Goal: Obtain resource: Obtain resource

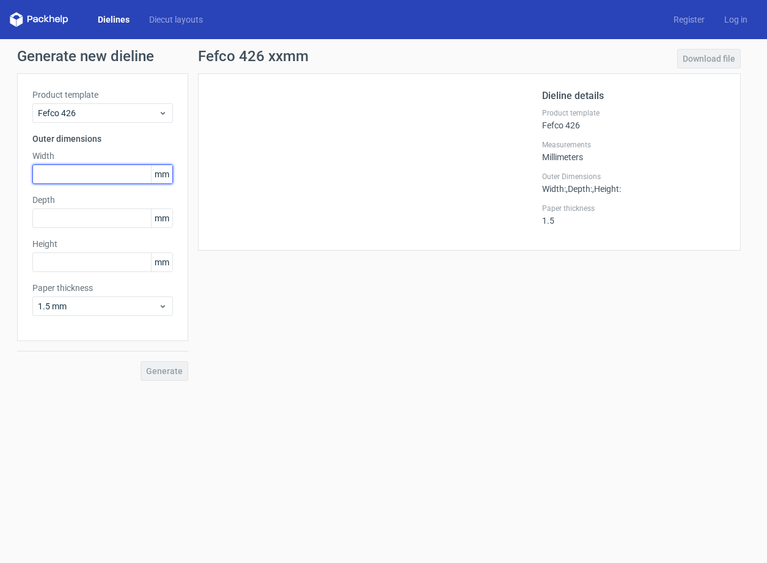
click at [102, 172] on input "text" at bounding box center [102, 174] width 141 height 20
click at [49, 16] on icon at bounding box center [39, 19] width 59 height 15
click at [36, 19] on icon at bounding box center [35, 19] width 5 height 5
click at [109, 20] on link "Dielines" at bounding box center [113, 19] width 51 height 12
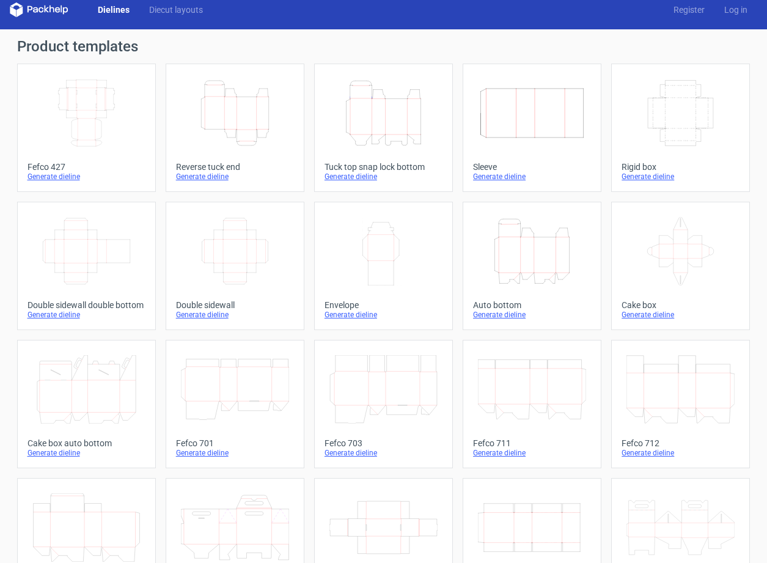
scroll to position [7, 0]
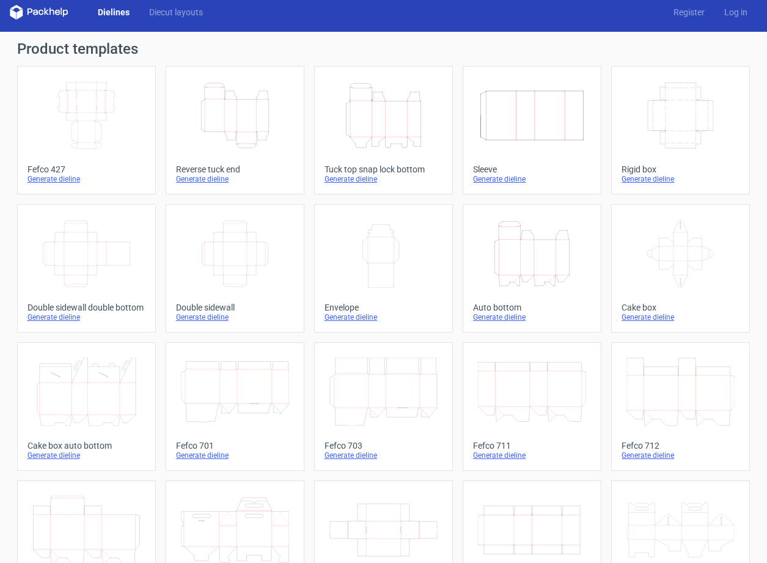
click at [520, 247] on icon "Height Depth Width" at bounding box center [532, 253] width 108 height 68
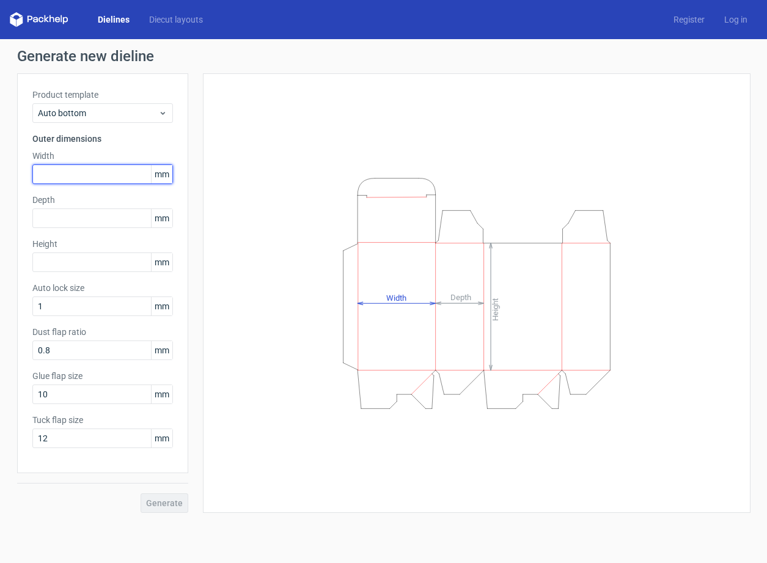
click at [98, 174] on input "text" at bounding box center [102, 174] width 141 height 20
type input "225"
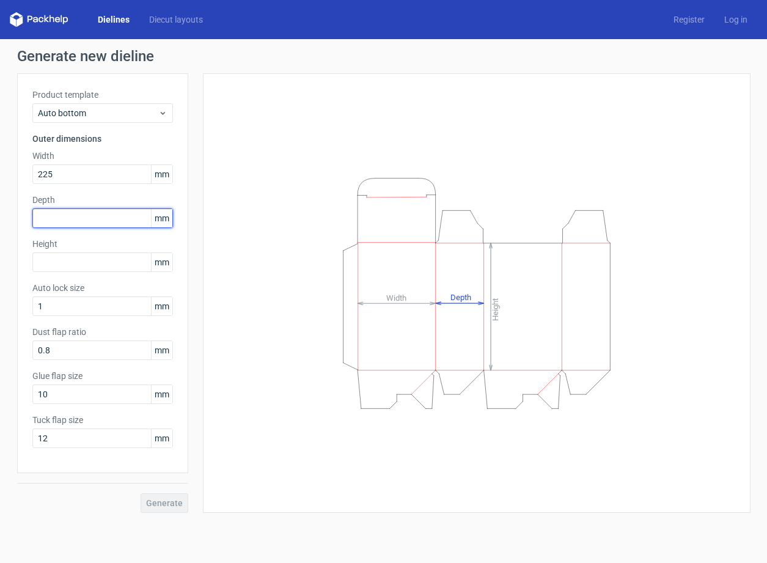
click at [111, 218] on input "text" at bounding box center [102, 218] width 141 height 20
type input "124"
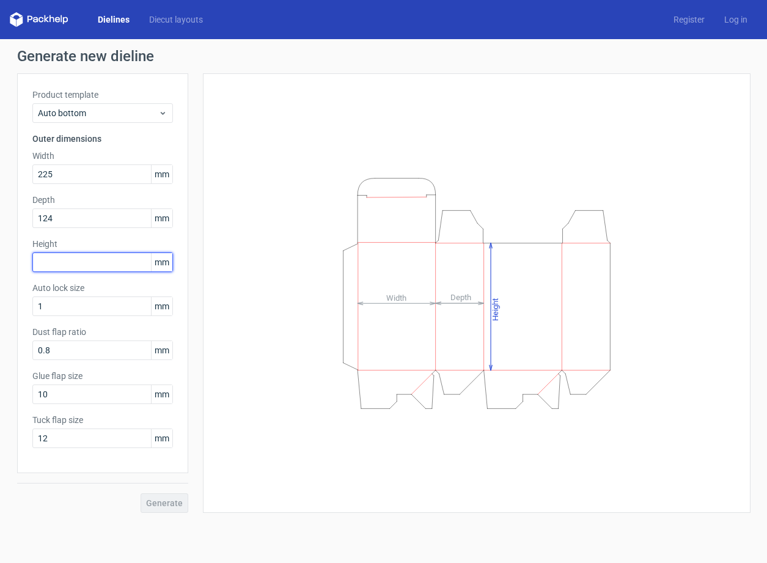
click at [96, 267] on input "text" at bounding box center [102, 262] width 141 height 20
type input "165"
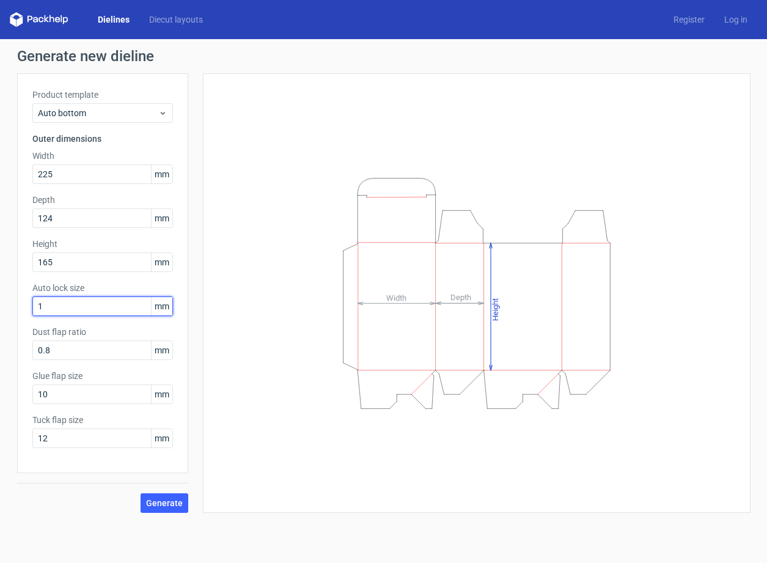
click at [117, 306] on input "1" at bounding box center [102, 306] width 141 height 20
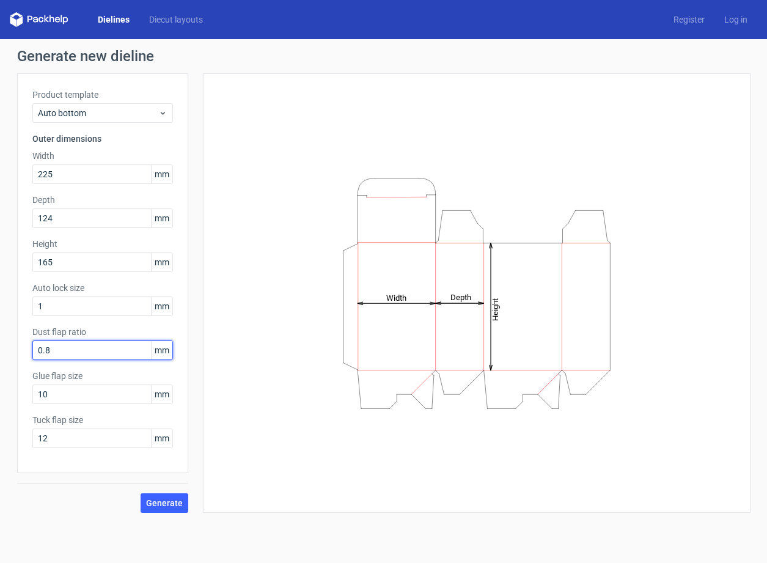
click at [91, 353] on input "0.8" at bounding box center [102, 350] width 141 height 20
click at [98, 390] on input "10" at bounding box center [102, 394] width 141 height 20
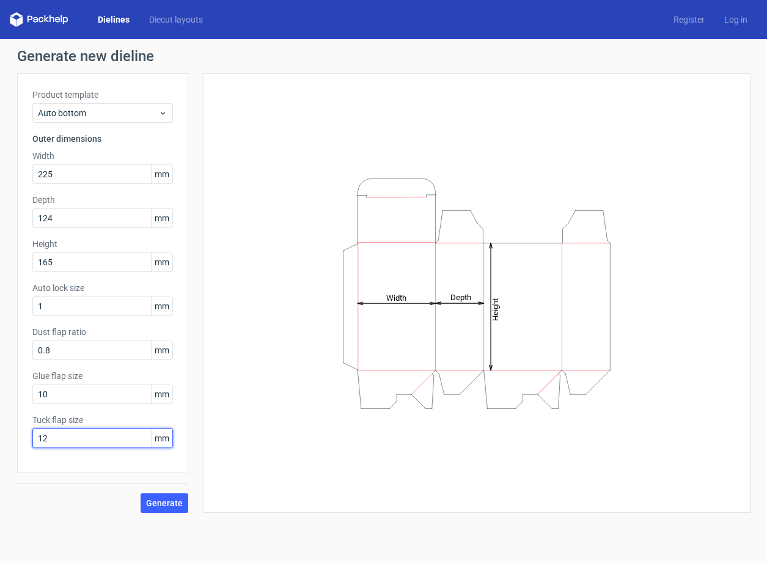
click at [97, 435] on input "12" at bounding box center [102, 438] width 141 height 20
drag, startPoint x: 68, startPoint y: 440, endPoint x: 44, endPoint y: 441, distance: 23.8
click at [44, 441] on input "12" at bounding box center [102, 438] width 141 height 20
type input "1"
type input "21"
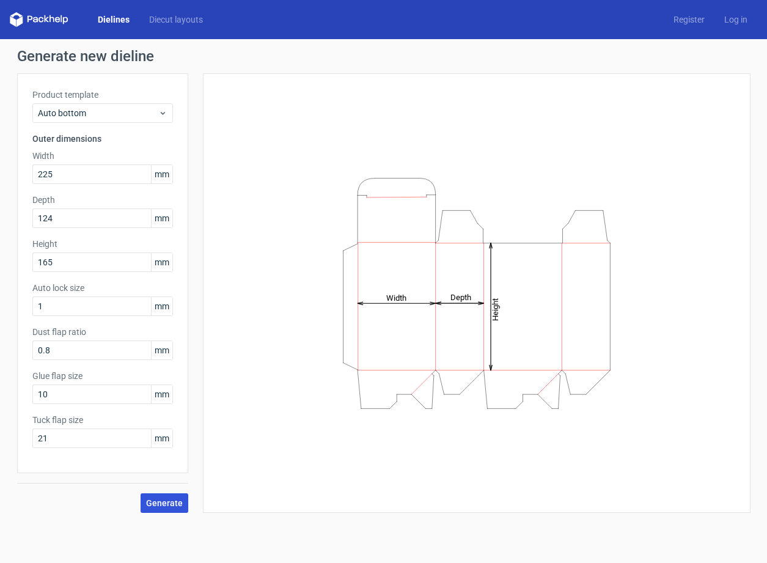
click at [167, 499] on span "Generate" at bounding box center [164, 503] width 37 height 9
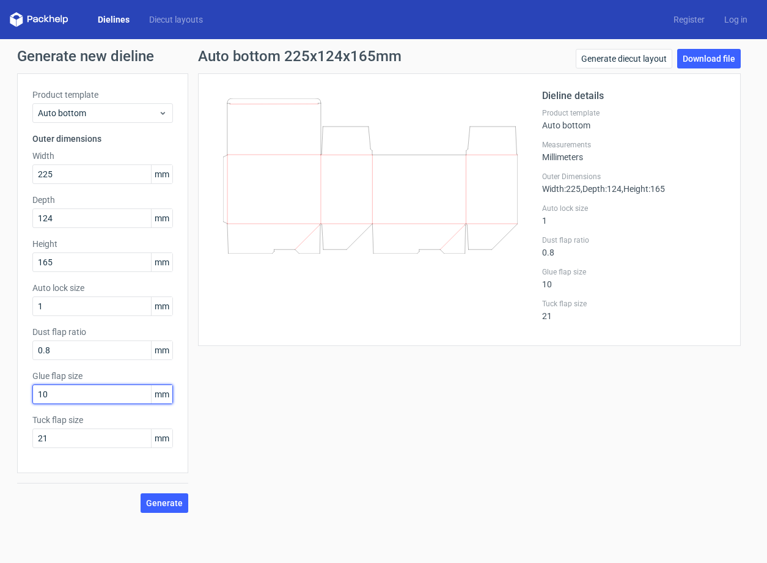
click at [60, 392] on input "10" at bounding box center [102, 394] width 141 height 20
drag, startPoint x: 60, startPoint y: 392, endPoint x: 32, endPoint y: 387, distance: 29.1
click at [32, 387] on input "10" at bounding box center [102, 394] width 141 height 20
type input "21"
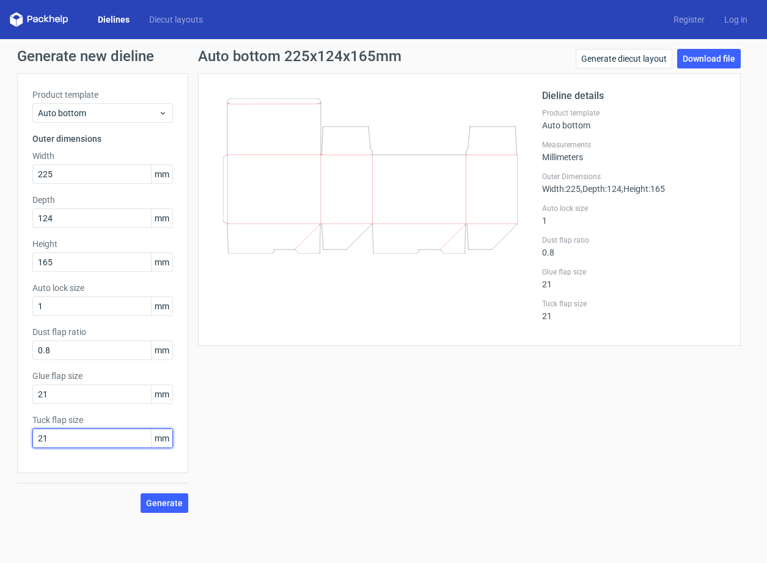
click at [56, 439] on input "21" at bounding box center [102, 438] width 141 height 20
drag, startPoint x: 51, startPoint y: 439, endPoint x: 13, endPoint y: 434, distance: 38.7
click at [13, 434] on div "Generate new dieline Product template Auto bottom Outer dimensions Width 225 mm…" at bounding box center [383, 280] width 767 height 483
type input "30"
click at [171, 502] on span "Generate" at bounding box center [164, 503] width 37 height 9
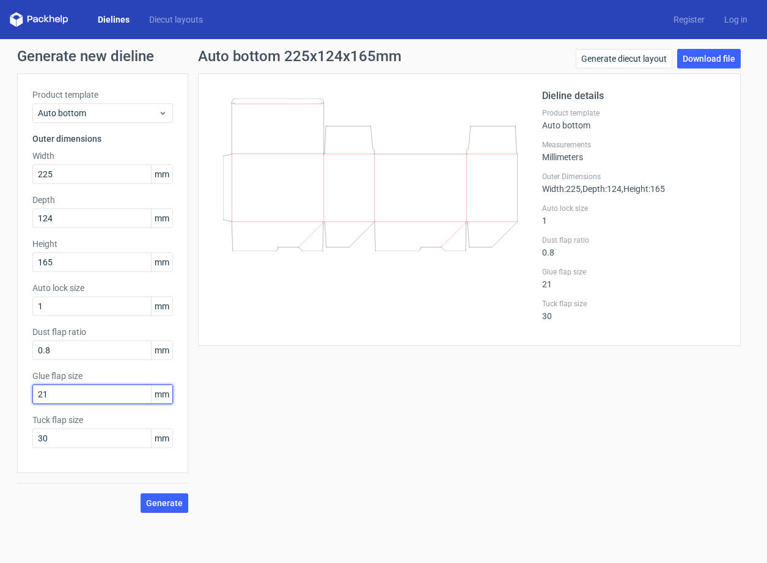
drag, startPoint x: 48, startPoint y: 393, endPoint x: 31, endPoint y: 390, distance: 16.9
click at [32, 390] on div "21" at bounding box center [102, 394] width 141 height 20
type input "30"
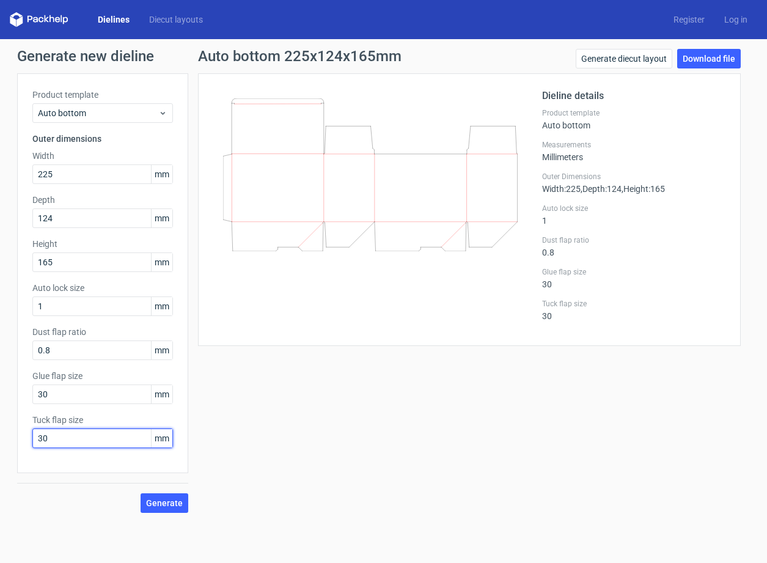
drag, startPoint x: 50, startPoint y: 436, endPoint x: 27, endPoint y: 429, distance: 23.8
click at [27, 429] on div "Product template Auto bottom Outer dimensions Width 225 mm Depth 124 mm Height …" at bounding box center [102, 273] width 171 height 400
type input "21"
click at [159, 501] on span "Generate" at bounding box center [164, 503] width 37 height 9
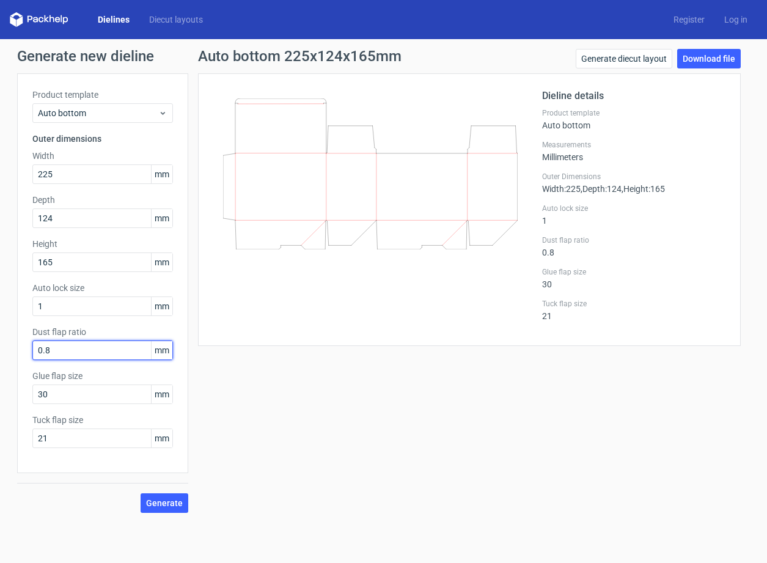
drag, startPoint x: 62, startPoint y: 351, endPoint x: 34, endPoint y: 348, distance: 27.6
click at [34, 348] on input "0.8" at bounding box center [102, 350] width 141 height 20
type input "1"
click at [156, 502] on span "Generate" at bounding box center [164, 503] width 37 height 9
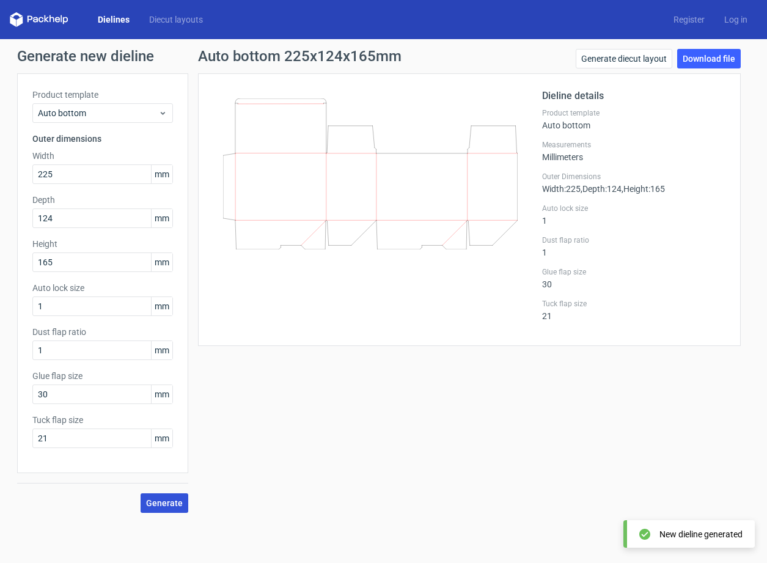
click at [159, 503] on span "Generate" at bounding box center [164, 503] width 37 height 9
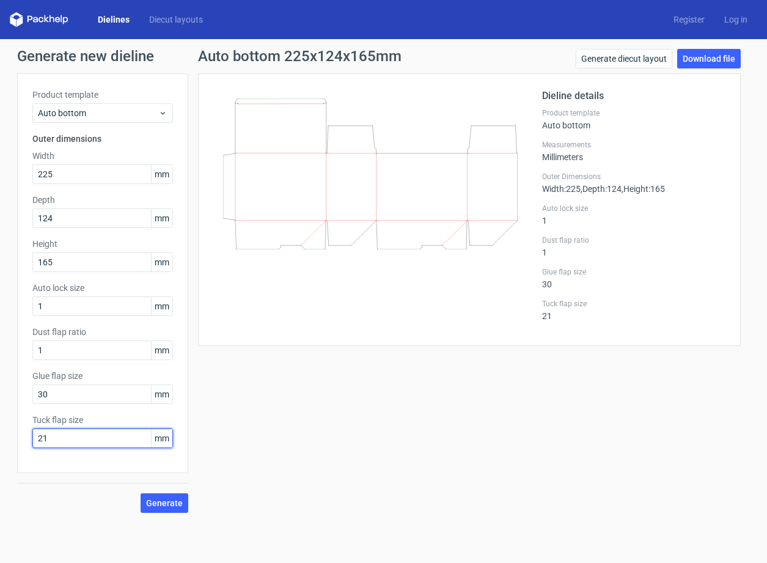
drag, startPoint x: 67, startPoint y: 437, endPoint x: 27, endPoint y: 436, distance: 39.1
click at [27, 436] on div "Product template Auto bottom Outer dimensions Width 225 mm Depth 124 mm Height …" at bounding box center [102, 273] width 171 height 400
type input "30"
click at [168, 499] on span "Generate" at bounding box center [164, 503] width 37 height 9
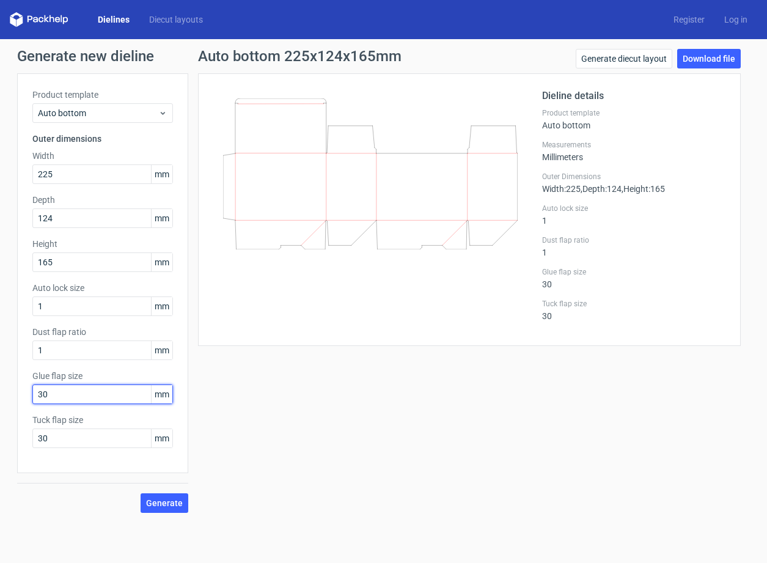
drag, startPoint x: 51, startPoint y: 396, endPoint x: 15, endPoint y: 378, distance: 40.2
click at [24, 389] on div "Product template Auto bottom Outer dimensions Width 225 mm Depth 124 mm Height …" at bounding box center [102, 273] width 171 height 400
type input "21"
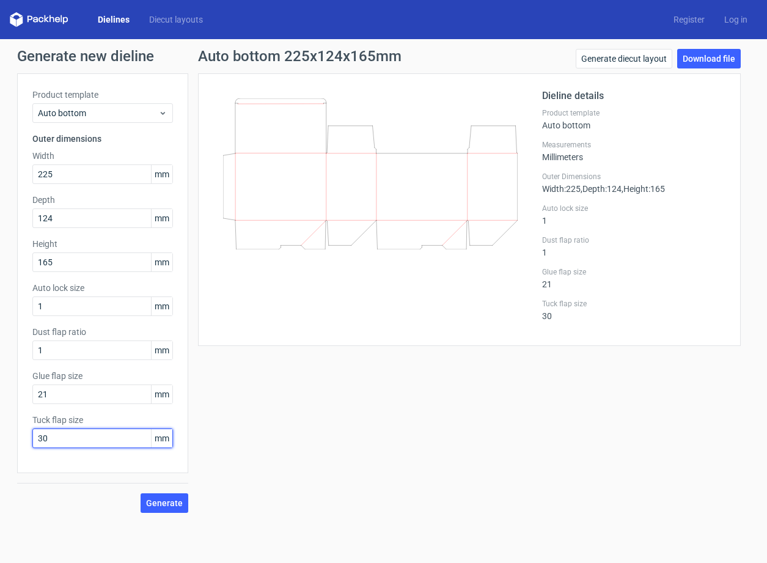
click at [57, 442] on input "30" at bounding box center [102, 438] width 141 height 20
click at [160, 500] on span "Generate" at bounding box center [164, 503] width 37 height 9
click at [86, 332] on label "Dust flap ratio" at bounding box center [102, 332] width 141 height 12
drag, startPoint x: 32, startPoint y: 419, endPoint x: 101, endPoint y: 425, distance: 70.0
click at [101, 425] on label "Tuck flap size" at bounding box center [102, 420] width 141 height 12
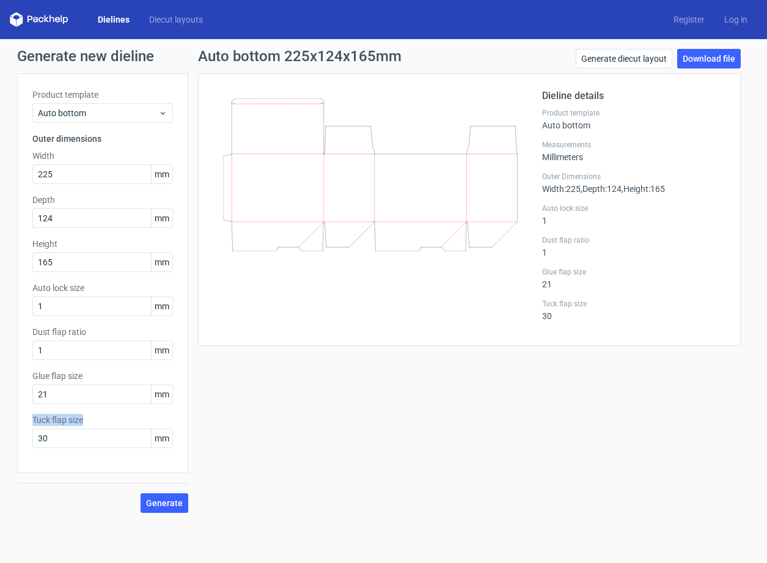
copy label "Tuck flap size"
drag, startPoint x: 49, startPoint y: 441, endPoint x: 31, endPoint y: 440, distance: 19.0
click at [31, 440] on div "Product template Auto bottom Outer dimensions Width 225 mm Depth 124 mm Height …" at bounding box center [102, 273] width 171 height 400
click at [167, 502] on span "Generate" at bounding box center [164, 503] width 37 height 9
click at [46, 305] on input "1" at bounding box center [102, 306] width 141 height 20
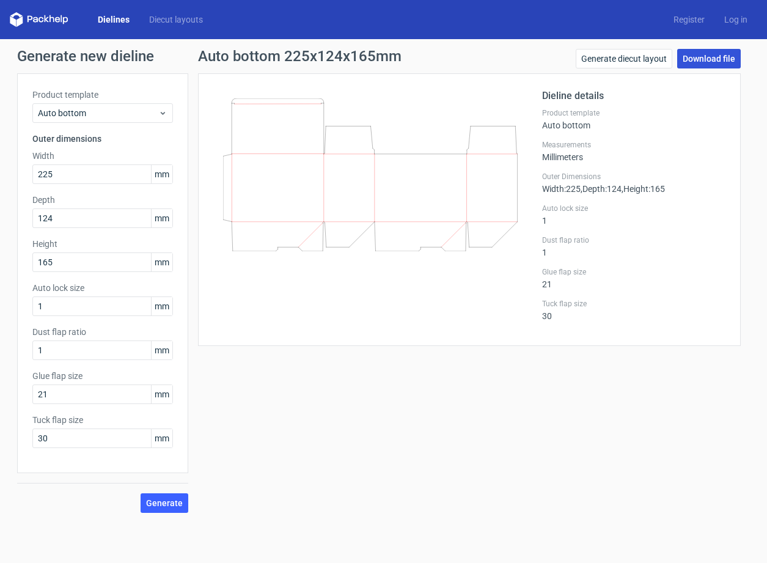
click at [715, 55] on link "Download file" at bounding box center [709, 59] width 64 height 20
click at [645, 59] on link "Generate diecut layout" at bounding box center [624, 59] width 97 height 20
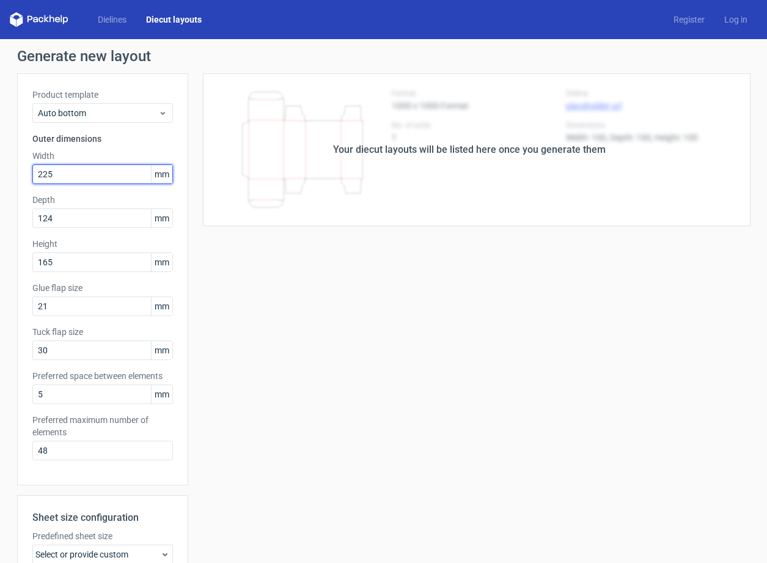
click at [85, 179] on input "225" at bounding box center [102, 174] width 141 height 20
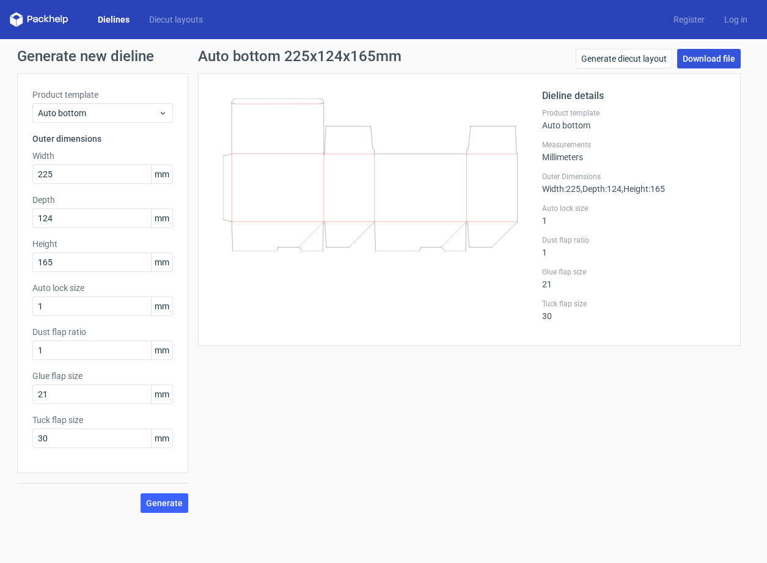
click at [695, 61] on link "Download file" at bounding box center [709, 59] width 64 height 20
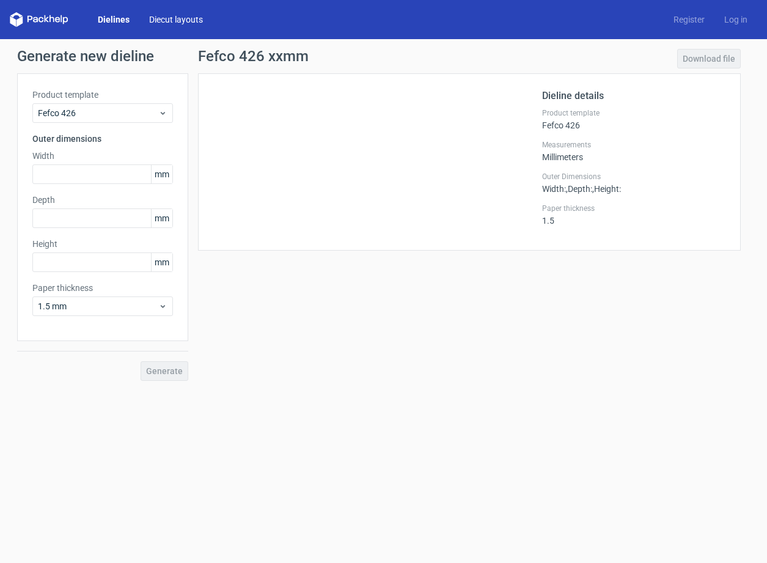
click at [152, 18] on link "Diecut layouts" at bounding box center [175, 19] width 73 height 12
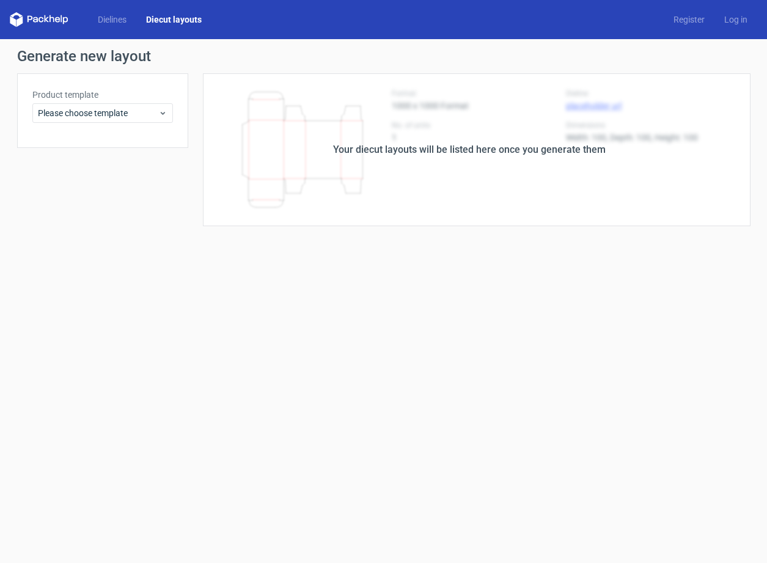
click at [49, 20] on icon at bounding box center [51, 18] width 5 height 7
click at [43, 20] on icon at bounding box center [40, 19] width 5 height 5
click at [18, 19] on polygon at bounding box center [19, 21] width 6 height 10
click at [109, 20] on link "Dielines" at bounding box center [112, 19] width 48 height 12
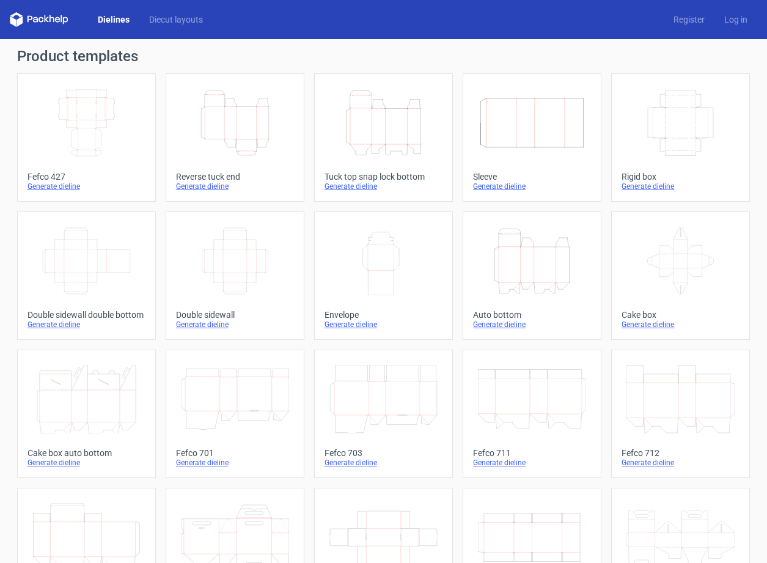
click at [527, 285] on icon "Height Depth Width" at bounding box center [532, 261] width 108 height 68
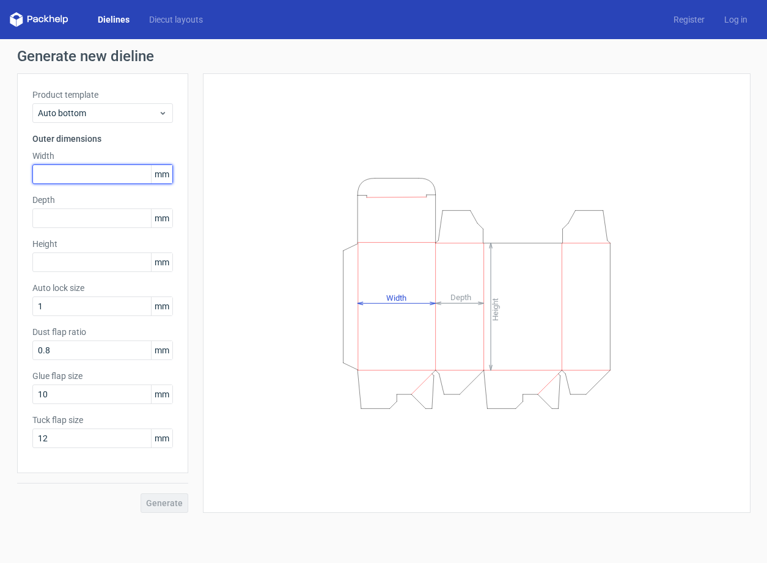
click at [81, 174] on input "text" at bounding box center [102, 174] width 141 height 20
type input "225"
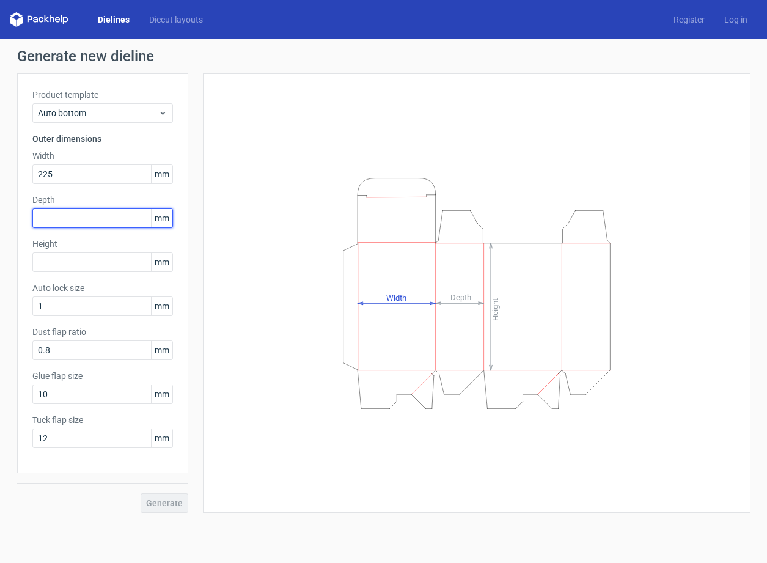
click at [86, 221] on input "text" at bounding box center [102, 218] width 141 height 20
type input "124"
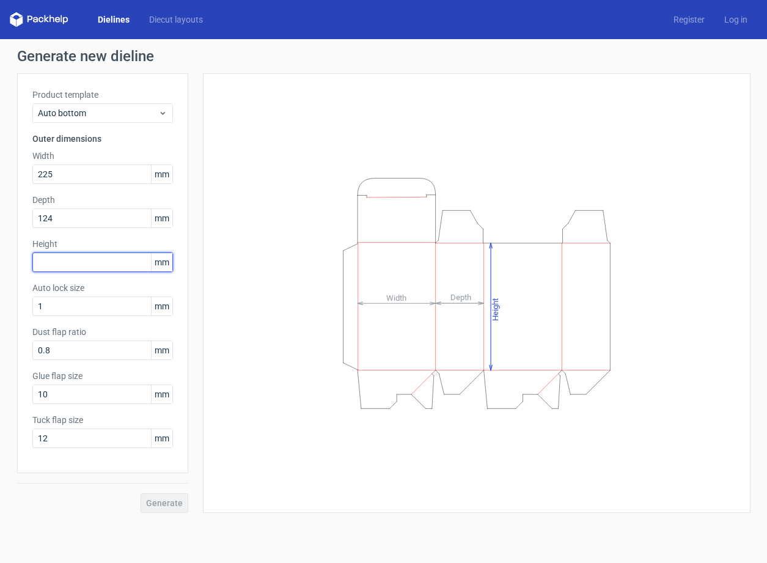
click at [84, 264] on input "text" at bounding box center [102, 262] width 141 height 20
type input "165"
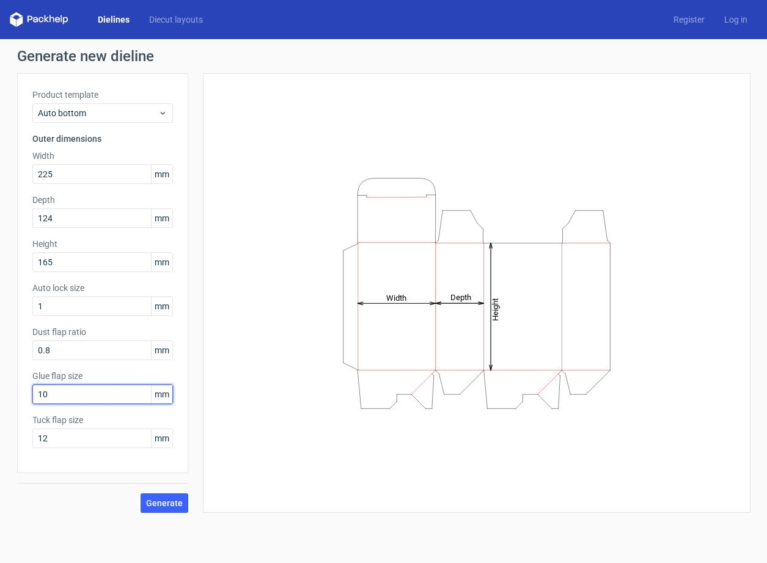
click at [67, 400] on input "10" at bounding box center [102, 394] width 141 height 20
drag, startPoint x: 62, startPoint y: 397, endPoint x: 25, endPoint y: 384, distance: 39.6
click at [25, 384] on div "Product template Auto bottom Outer dimensions Width 225 mm Depth 124 mm Height …" at bounding box center [102, 273] width 171 height 400
type input "30"
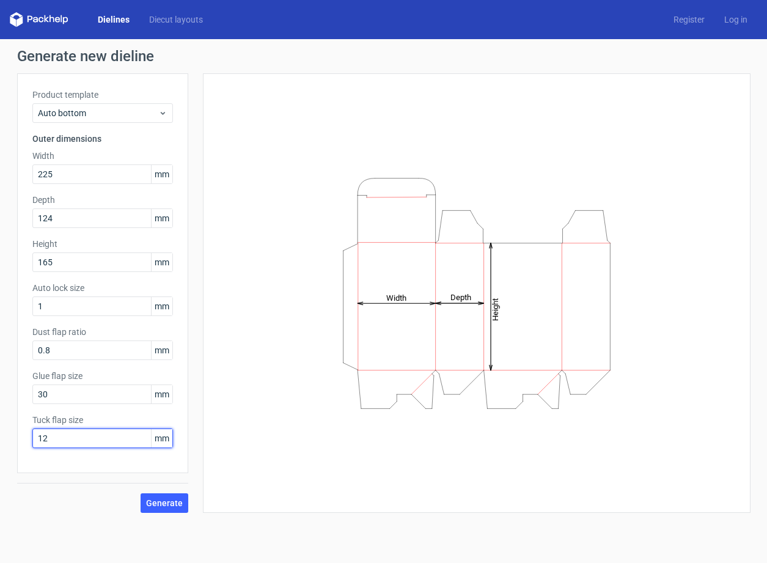
drag, startPoint x: 53, startPoint y: 441, endPoint x: 26, endPoint y: 438, distance: 27.7
click at [26, 438] on div "Product template Auto bottom Outer dimensions Width 225 mm Depth 124 mm Height …" at bounding box center [102, 273] width 171 height 400
type input "21"
click at [161, 501] on span "Generate" at bounding box center [164, 503] width 37 height 9
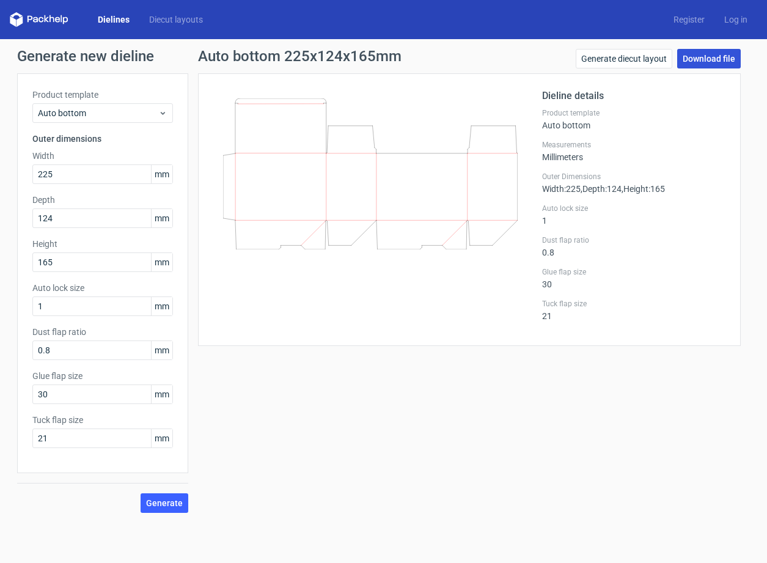
click at [716, 58] on link "Download file" at bounding box center [709, 59] width 64 height 20
click at [361, 213] on icon at bounding box center [370, 173] width 295 height 151
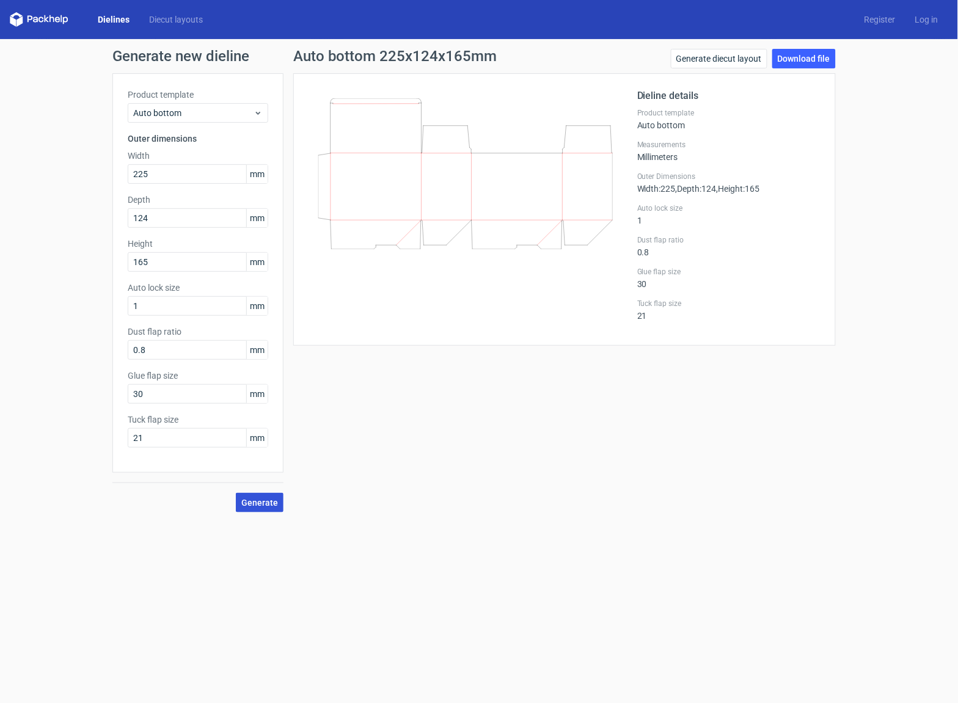
click at [260, 503] on span "Generate" at bounding box center [259, 503] width 37 height 9
click at [766, 62] on link "Download file" at bounding box center [804, 59] width 64 height 20
click at [447, 271] on div at bounding box center [473, 210] width 329 height 242
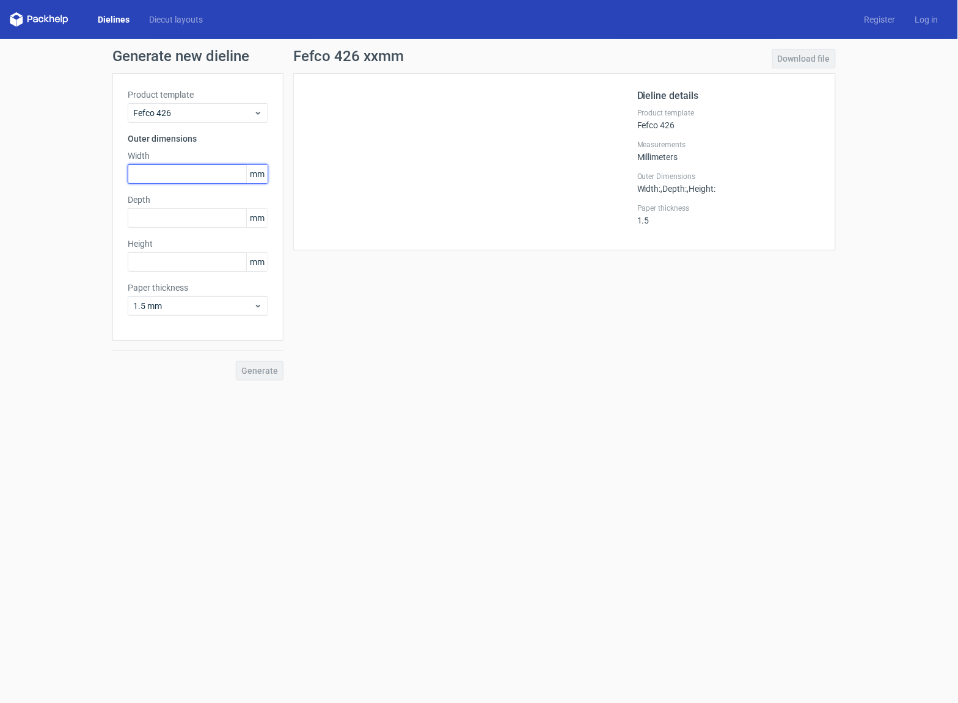
click at [164, 175] on input "text" at bounding box center [198, 174] width 141 height 20
type input "225"
click at [183, 213] on input "text" at bounding box center [198, 218] width 141 height 20
type input "0"
type input "124"
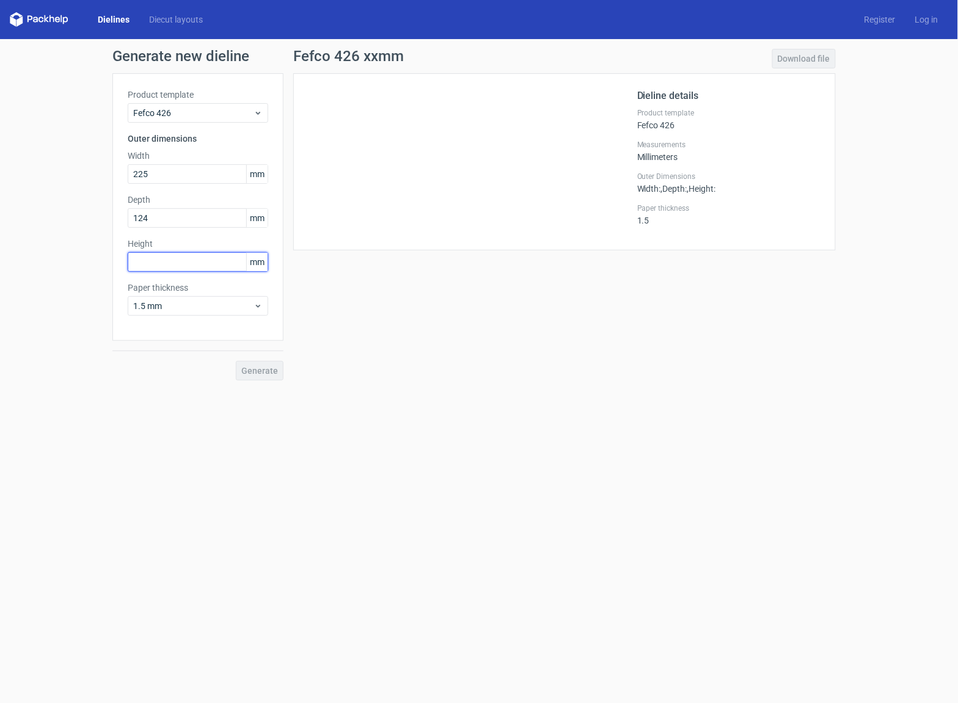
click at [214, 262] on input "text" at bounding box center [198, 262] width 141 height 20
type input "165"
click at [258, 372] on span "Generate" at bounding box center [259, 371] width 37 height 9
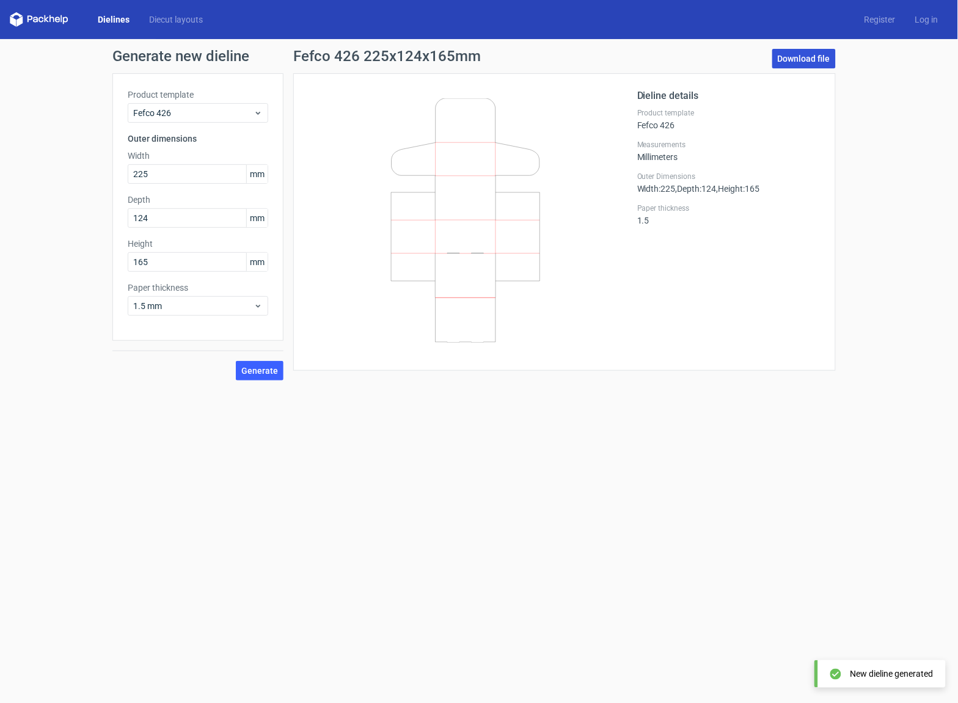
click at [821, 61] on link "Download file" at bounding box center [804, 59] width 64 height 20
click at [183, 21] on link "Diecut layouts" at bounding box center [175, 19] width 73 height 12
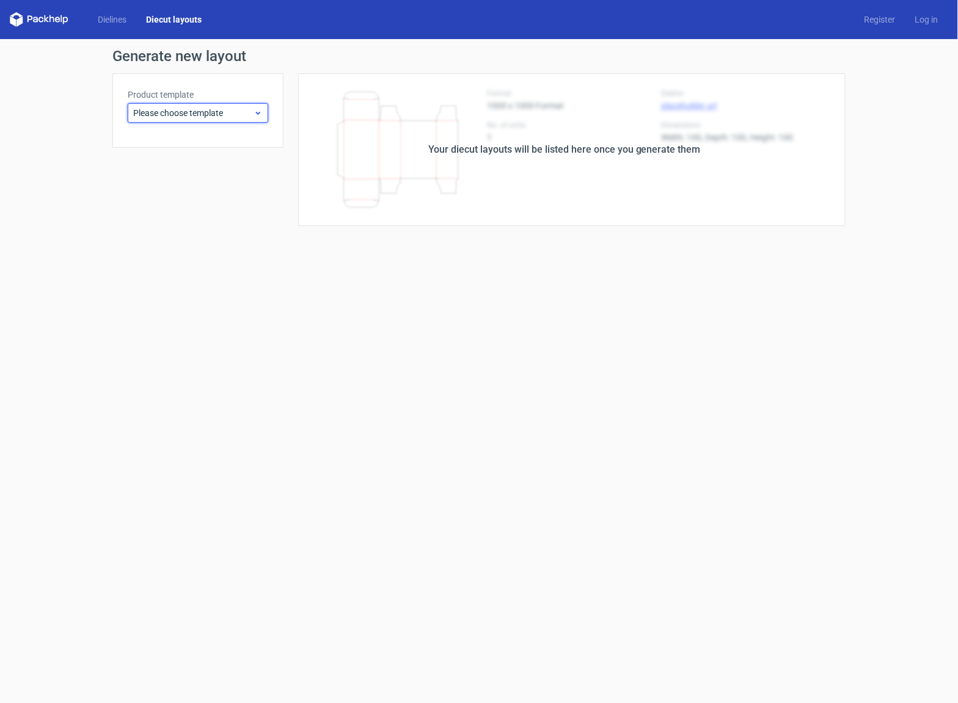
click at [224, 119] on span "Please choose template" at bounding box center [193, 113] width 120 height 12
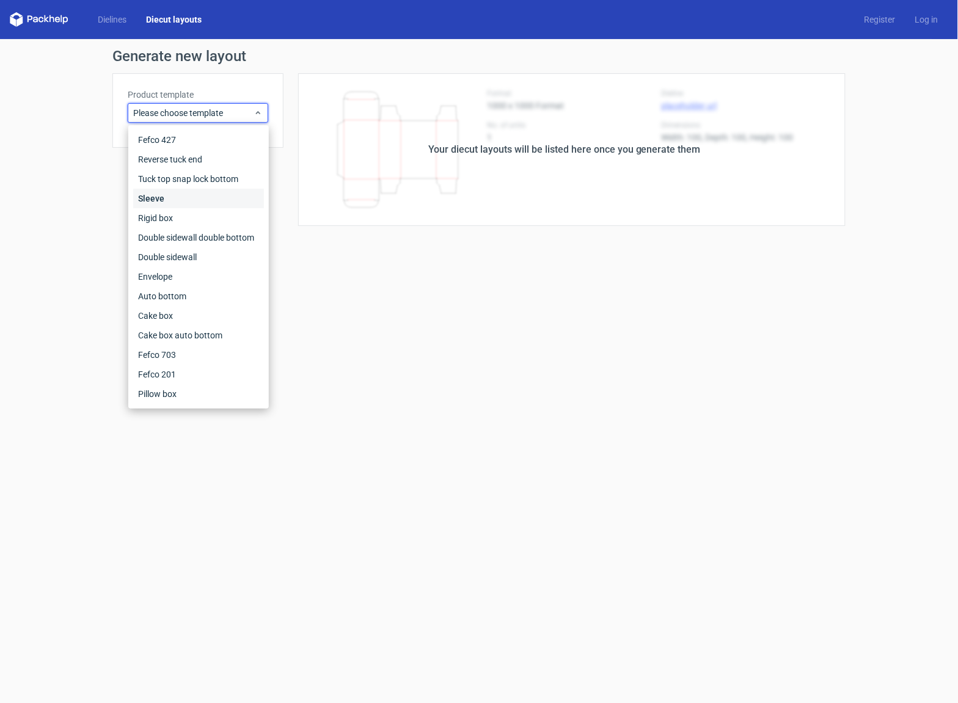
click at [160, 194] on div "Sleeve" at bounding box center [198, 199] width 131 height 20
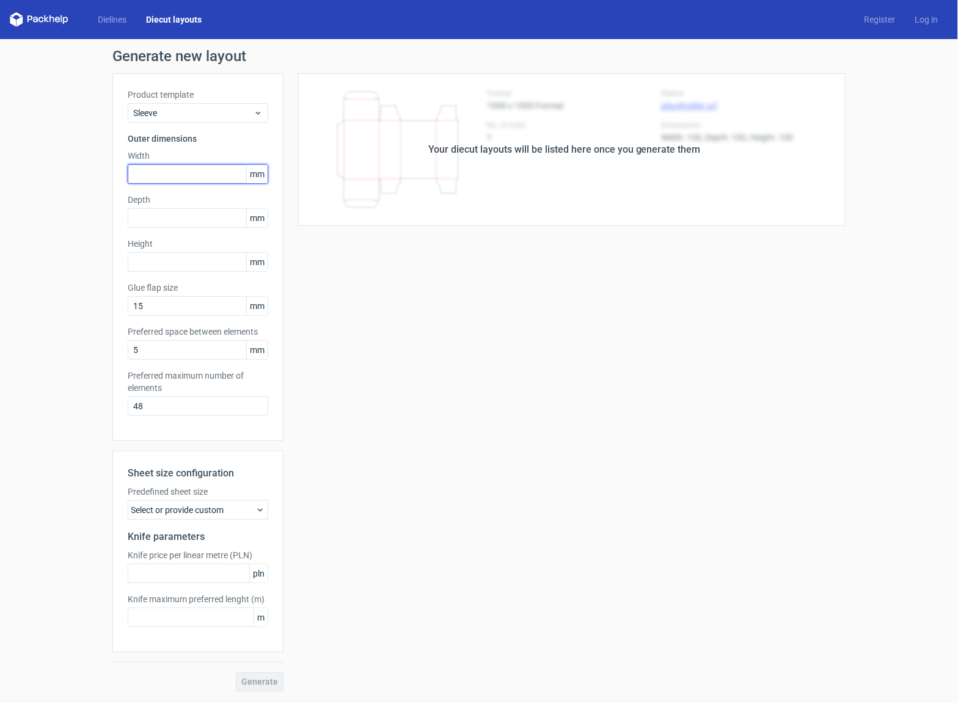
click at [167, 165] on input "text" at bounding box center [198, 174] width 141 height 20
type input "225"
click at [180, 215] on input "text" at bounding box center [198, 218] width 141 height 20
type input "124"
click at [199, 264] on input "text" at bounding box center [198, 262] width 141 height 20
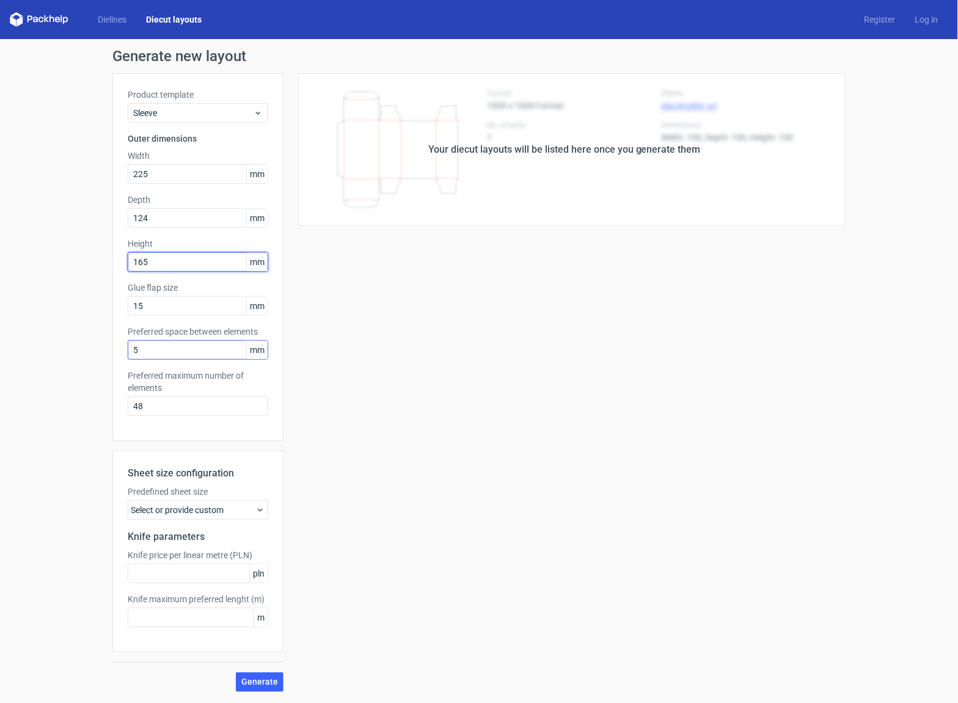
type input "165"
click at [164, 354] on input "5" at bounding box center [198, 350] width 141 height 20
drag, startPoint x: 163, startPoint y: 354, endPoint x: 137, endPoint y: 345, distance: 27.3
click at [137, 345] on input "5" at bounding box center [198, 350] width 141 height 20
click at [256, 681] on span "Generate" at bounding box center [259, 682] width 37 height 9
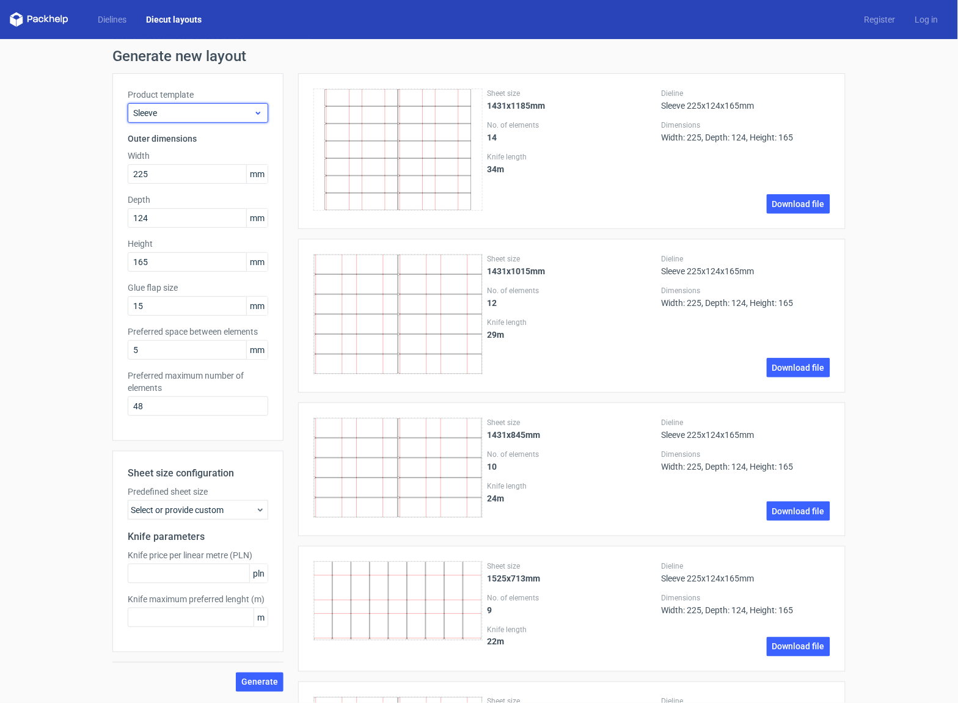
click at [218, 116] on span "Sleeve" at bounding box center [193, 113] width 120 height 12
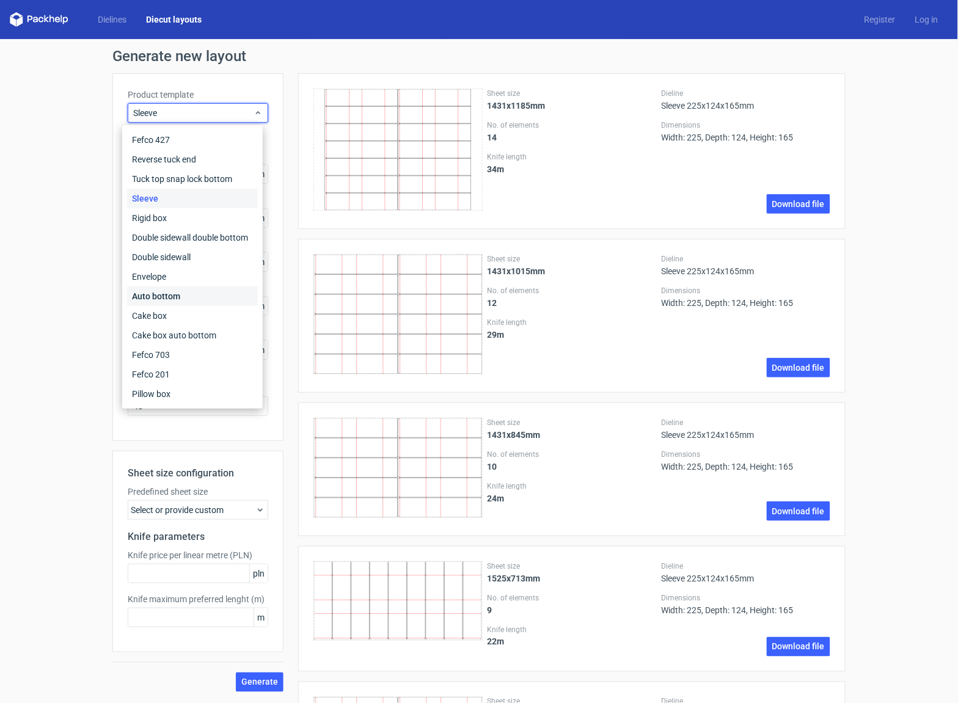
click at [158, 296] on div "Auto bottom" at bounding box center [192, 297] width 131 height 20
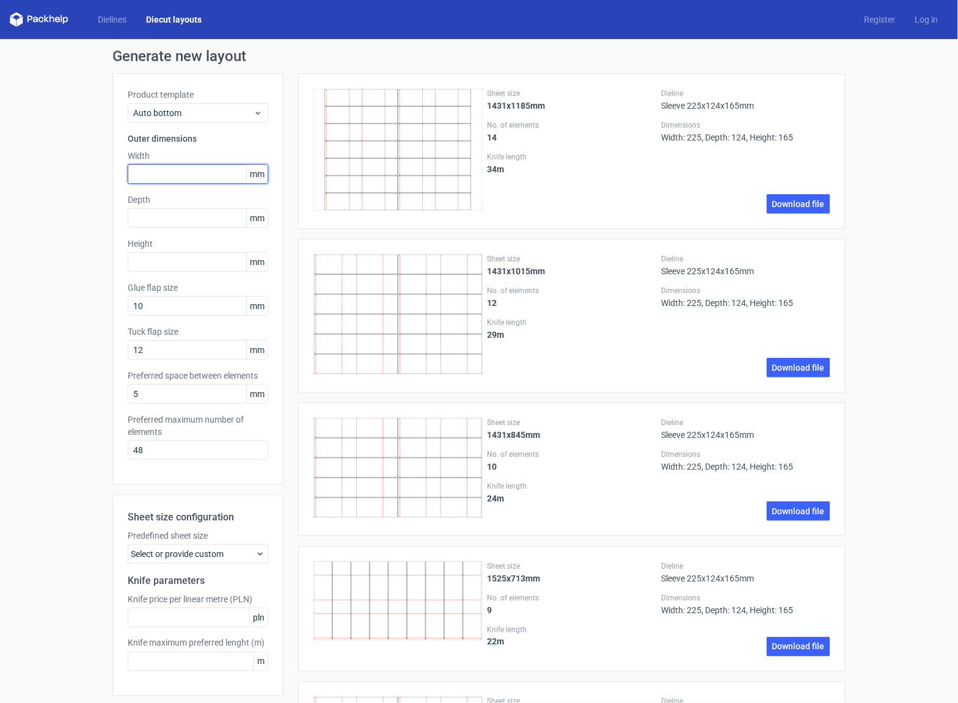
click at [170, 176] on input "text" at bounding box center [198, 174] width 141 height 20
type input "225"
click at [192, 211] on input "text" at bounding box center [198, 218] width 141 height 20
type input "124"
click at [188, 263] on input "text" at bounding box center [198, 262] width 141 height 20
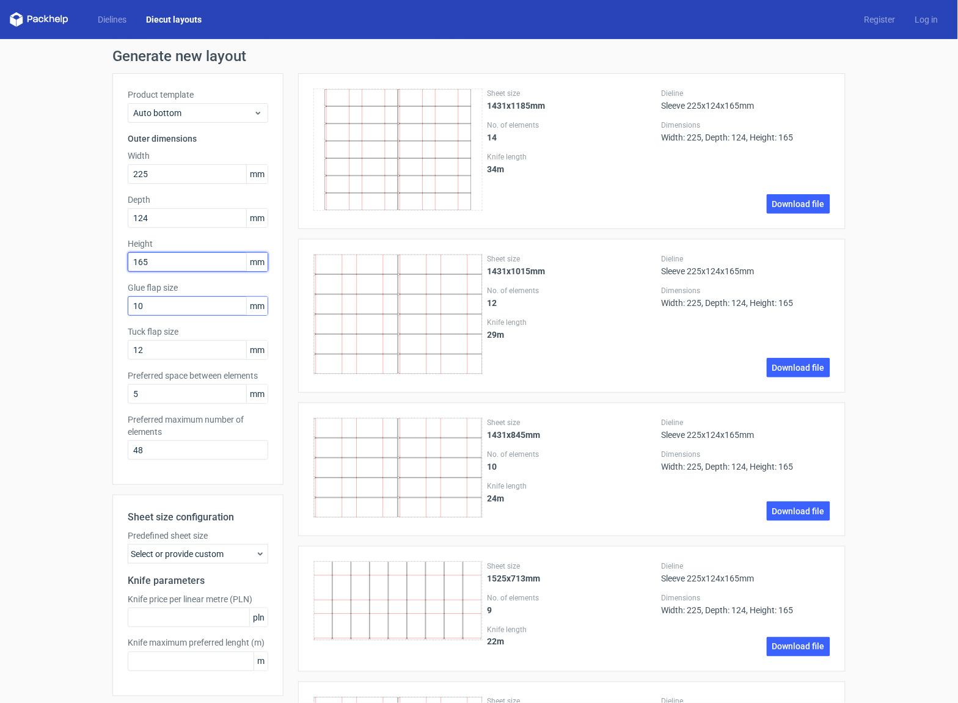
type input "165"
click at [183, 309] on input "10" at bounding box center [198, 306] width 141 height 20
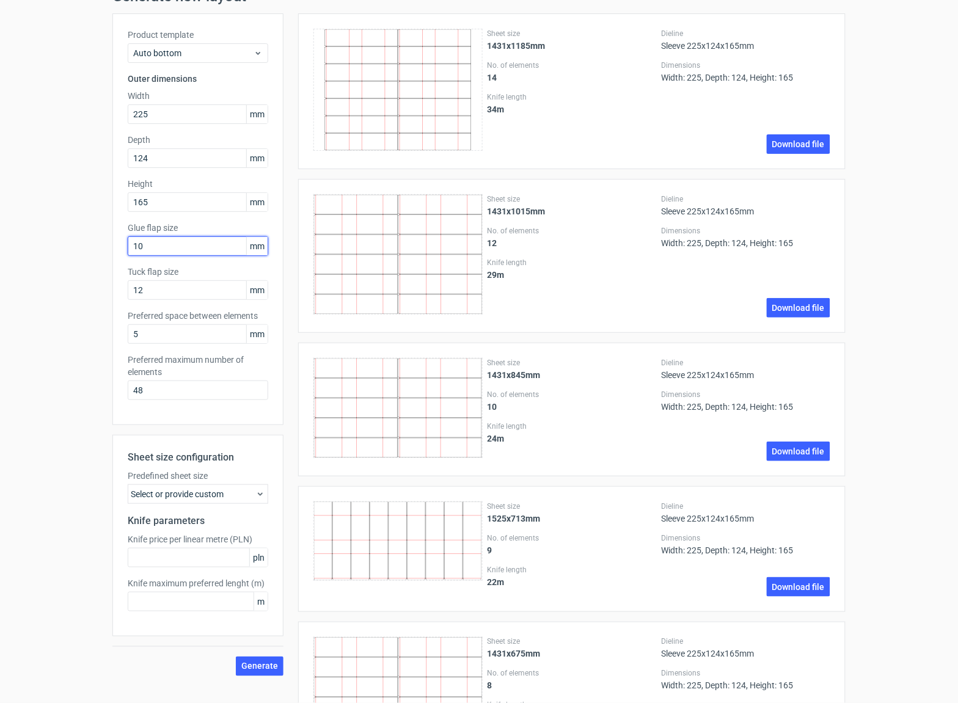
scroll to position [84, 0]
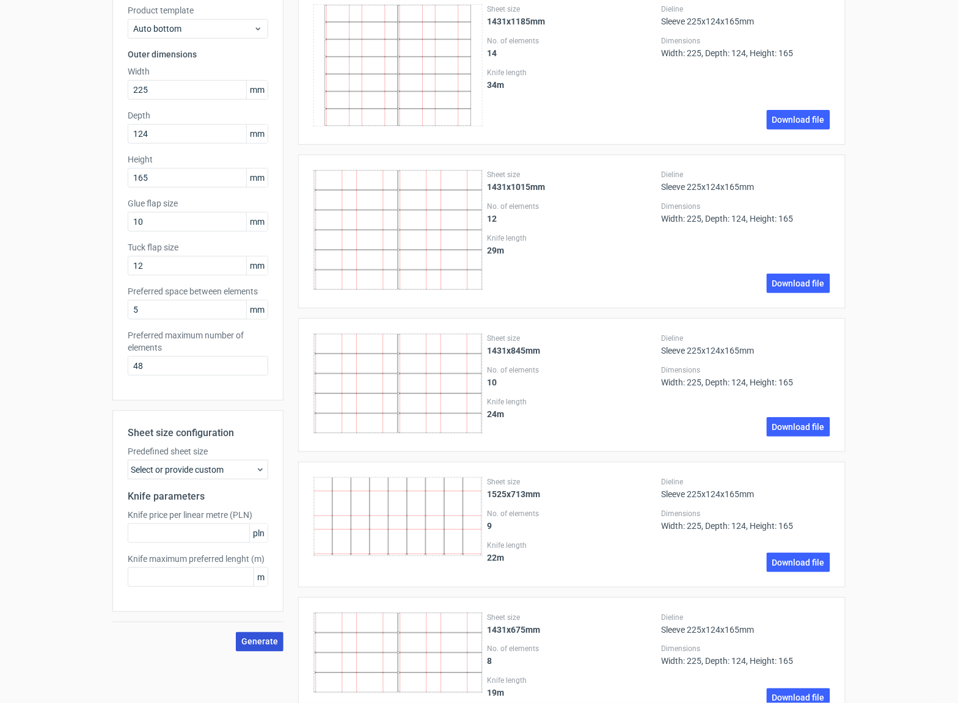
click at [257, 643] on span "Generate" at bounding box center [259, 642] width 37 height 9
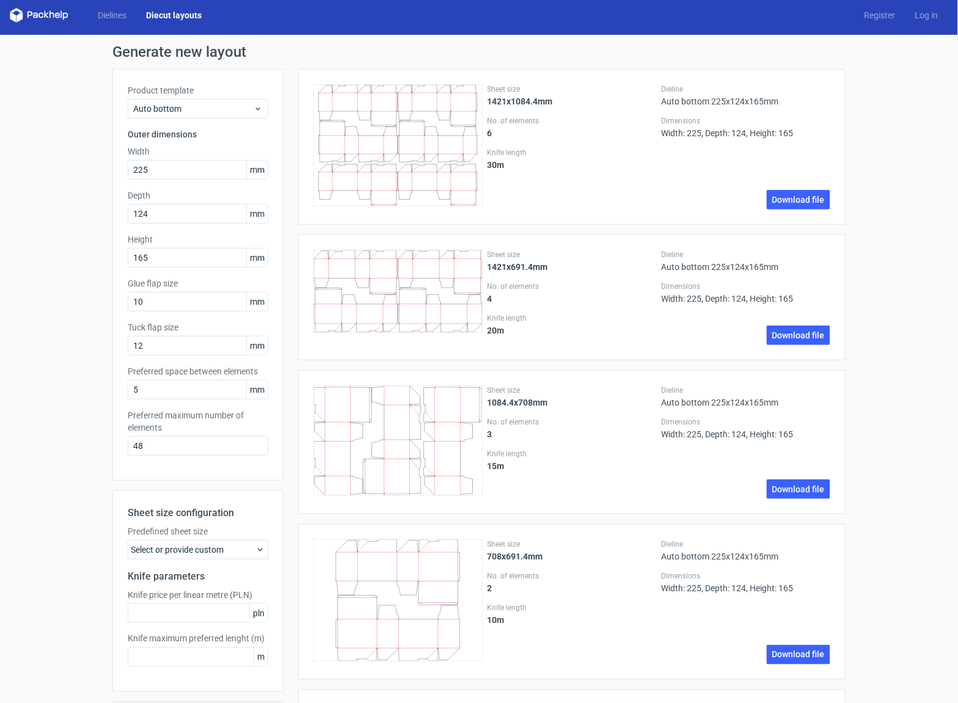
scroll to position [0, 0]
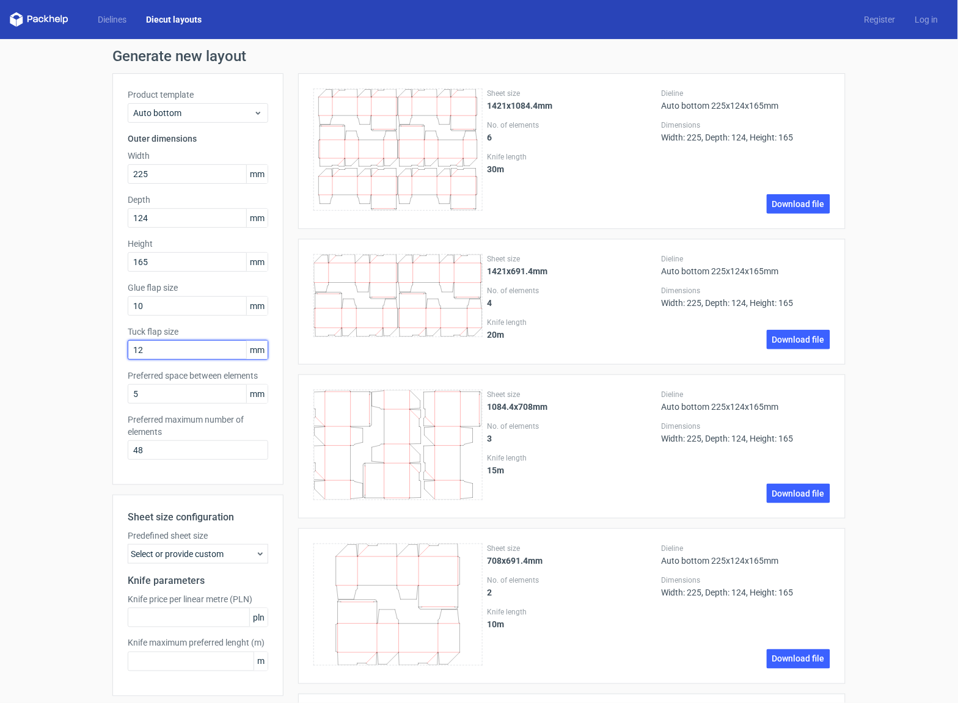
drag, startPoint x: 155, startPoint y: 348, endPoint x: 115, endPoint y: 345, distance: 39.8
click at [115, 345] on div "Product template Auto bottom Outer dimensions Width 225 mm Depth 124 mm Height …" at bounding box center [197, 279] width 171 height 412
type input "21"
drag, startPoint x: 141, startPoint y: 304, endPoint x: 125, endPoint y: 299, distance: 16.8
click at [128, 299] on input "10" at bounding box center [198, 306] width 141 height 20
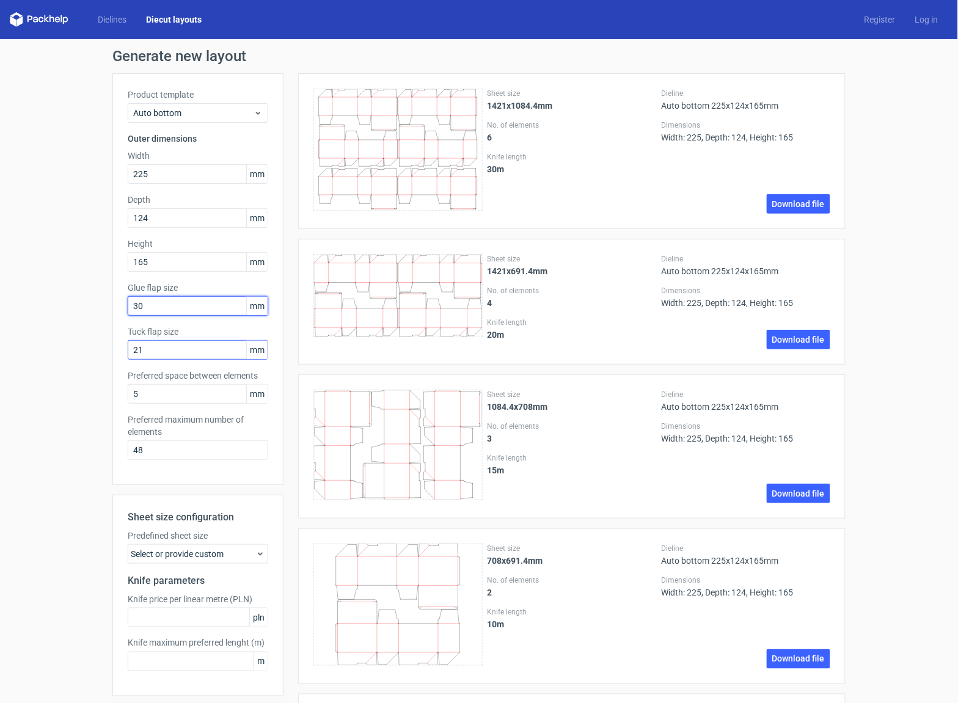
type input "30"
click at [154, 353] on input "21" at bounding box center [198, 350] width 141 height 20
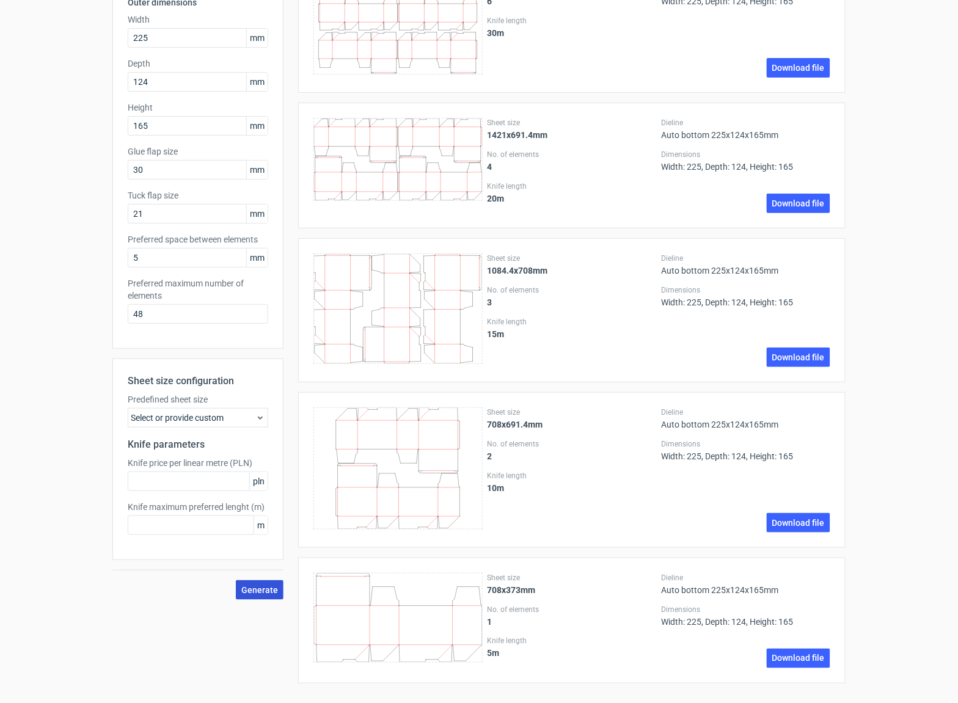
click at [252, 589] on span "Generate" at bounding box center [259, 590] width 37 height 9
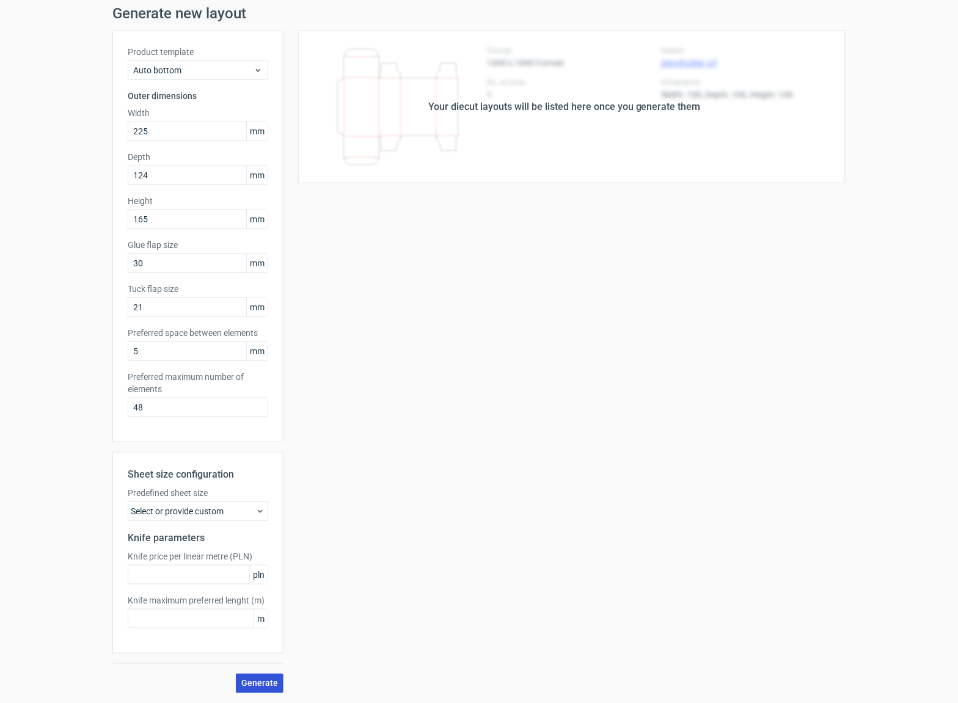
click at [255, 686] on span "Generate" at bounding box center [259, 683] width 37 height 9
click at [866, 676] on icon at bounding box center [865, 674] width 11 height 11
drag, startPoint x: 152, startPoint y: 406, endPoint x: 114, endPoint y: 398, distance: 38.7
click at [114, 398] on div "Product template Auto bottom Outer dimensions Width 225 mm Depth 124 mm Height …" at bounding box center [197, 237] width 171 height 412
type input "1"
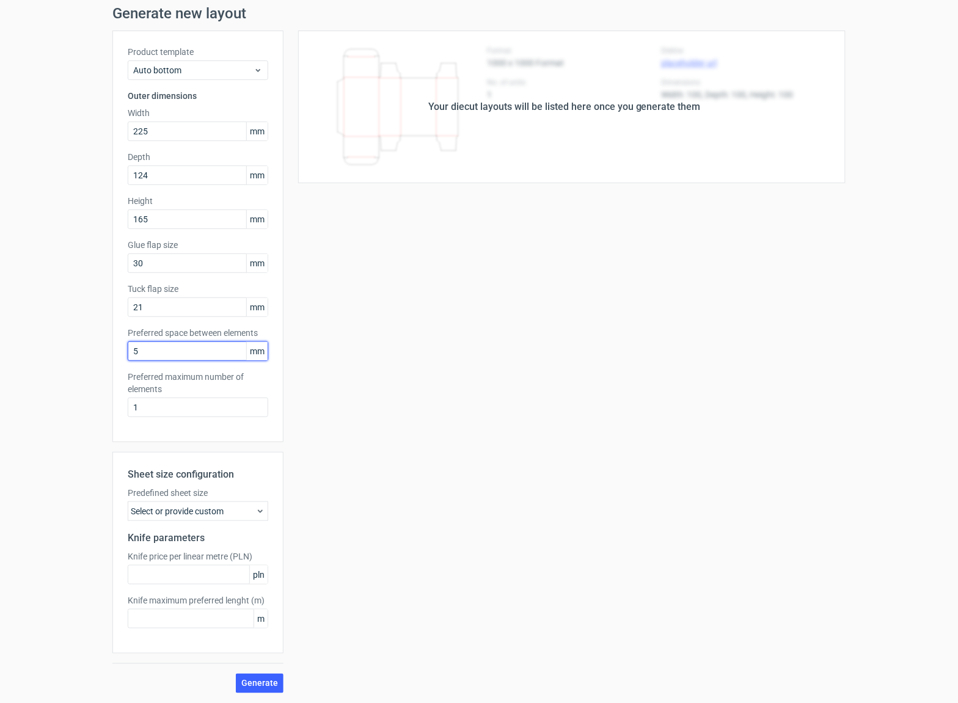
click at [146, 354] on input "5" at bounding box center [198, 352] width 141 height 20
click at [258, 683] on span "Generate" at bounding box center [259, 683] width 37 height 9
click at [511, 114] on div "Your diecut layouts will be listed here once you generate them" at bounding box center [565, 107] width 562 height 153
click at [151, 347] on input "5" at bounding box center [198, 352] width 141 height 20
drag, startPoint x: 146, startPoint y: 347, endPoint x: 124, endPoint y: 347, distance: 22.0
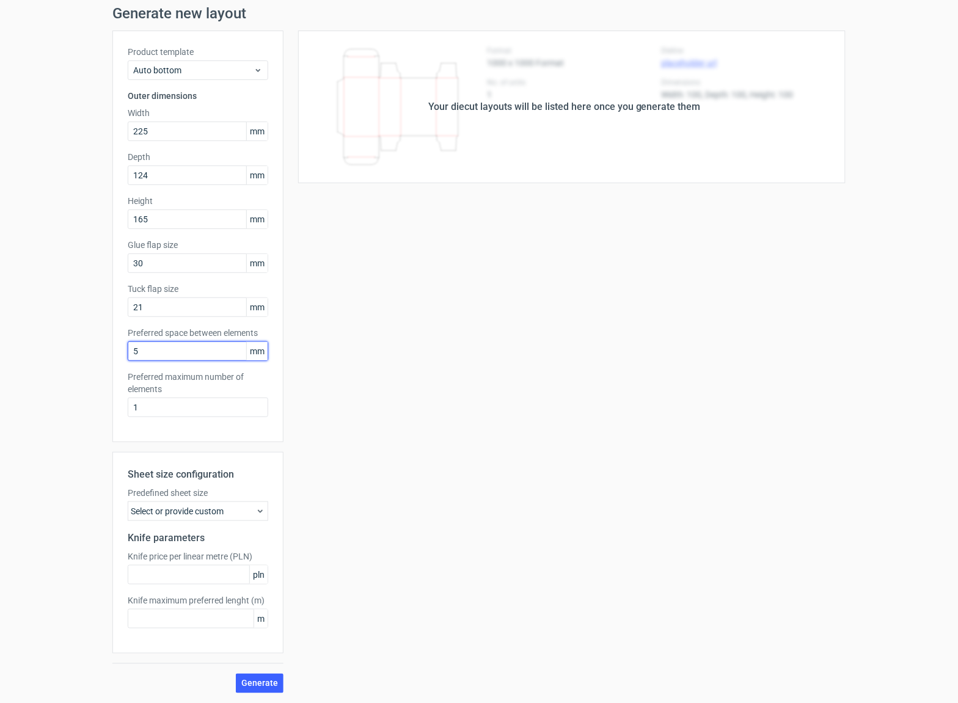
click at [128, 347] on input "5" at bounding box center [198, 352] width 141 height 20
type input "1"
click at [185, 402] on input "1" at bounding box center [198, 408] width 141 height 20
click at [247, 687] on span "Generate" at bounding box center [259, 683] width 37 height 9
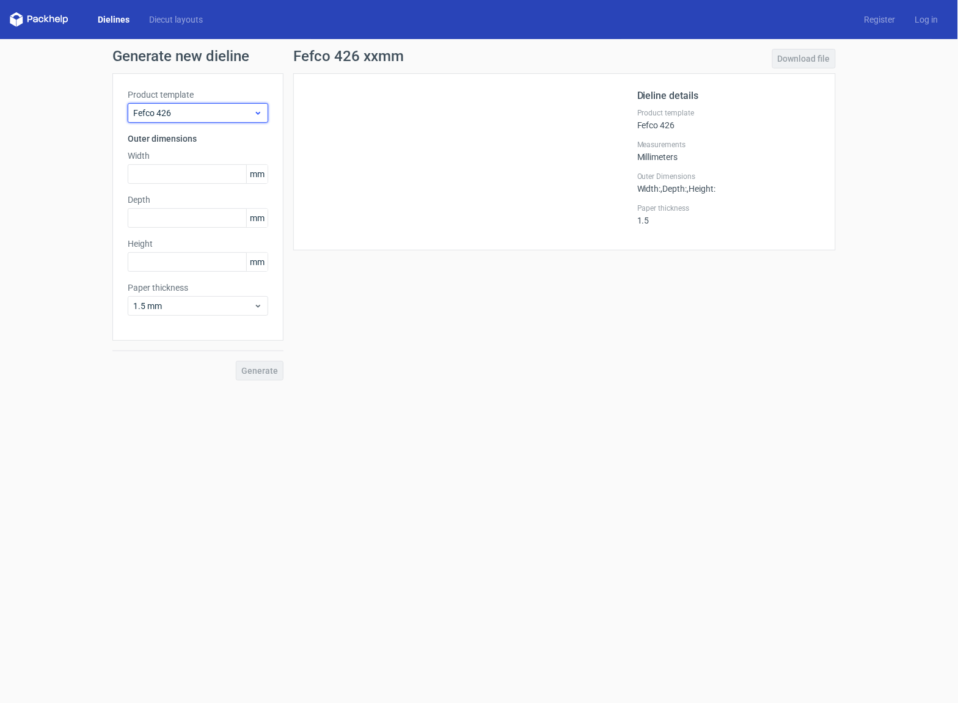
click at [257, 112] on icon at bounding box center [258, 113] width 9 height 10
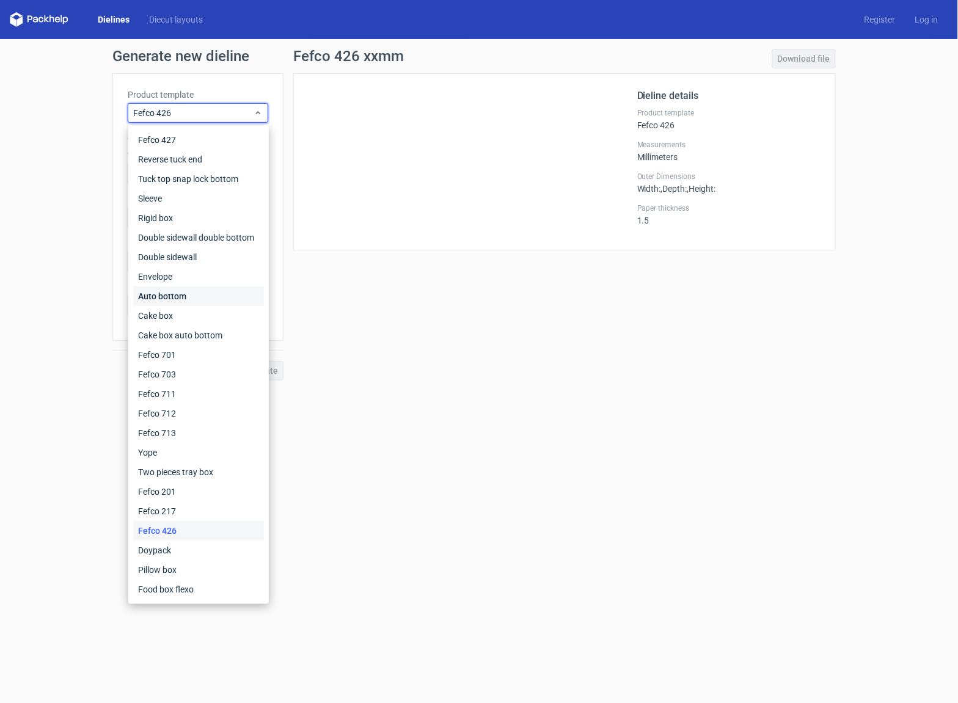
click at [181, 295] on div "Auto bottom" at bounding box center [198, 297] width 131 height 20
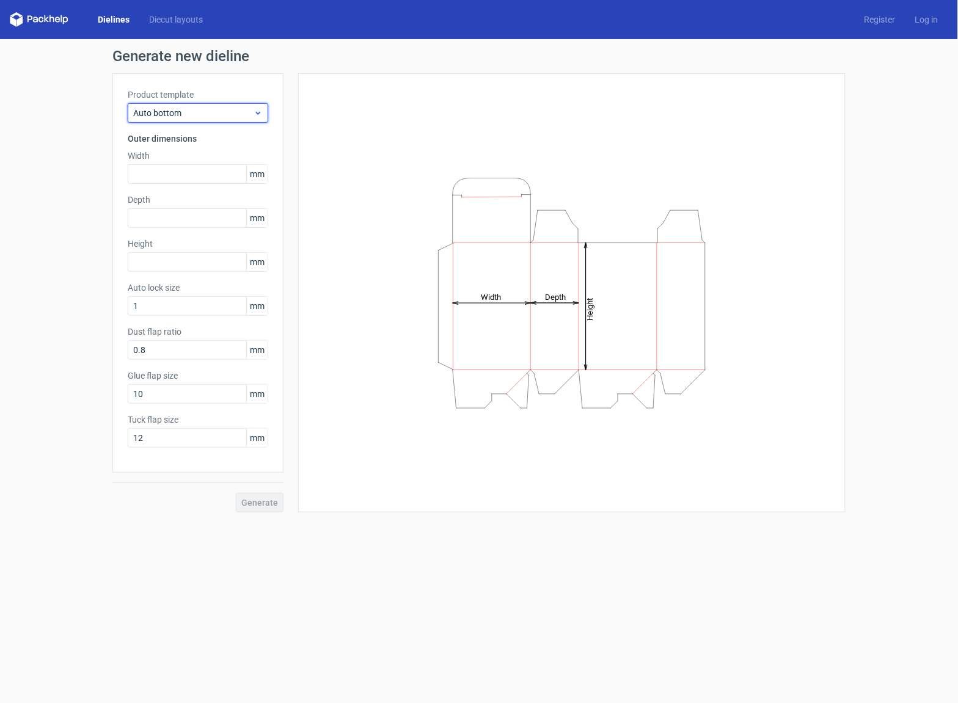
click at [164, 114] on span "Auto bottom" at bounding box center [193, 113] width 120 height 12
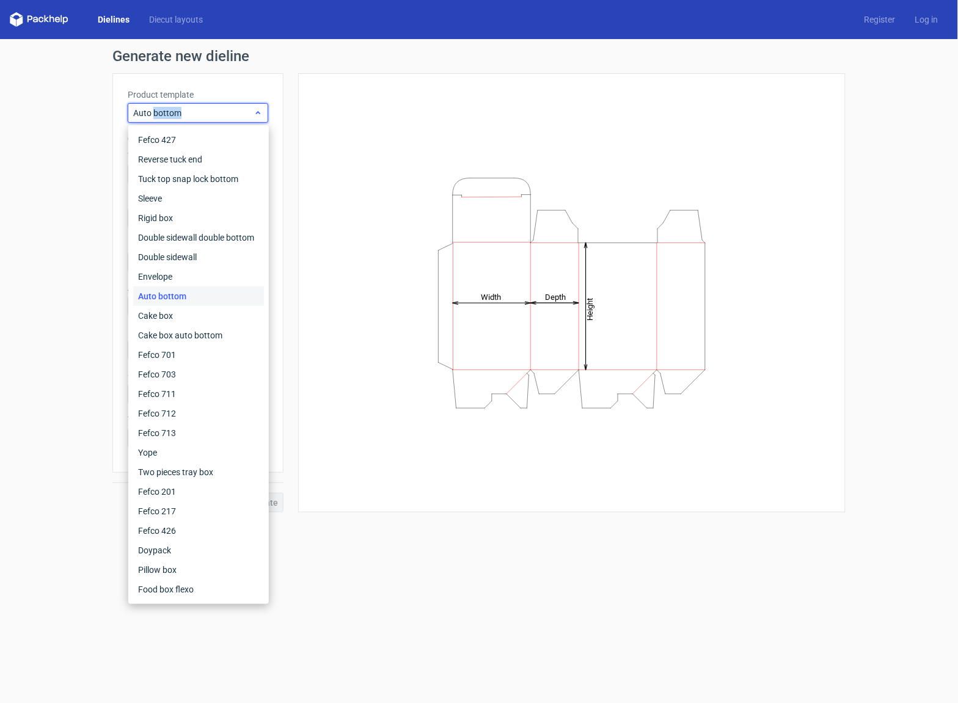
click at [164, 114] on span "Auto bottom" at bounding box center [193, 113] width 120 height 12
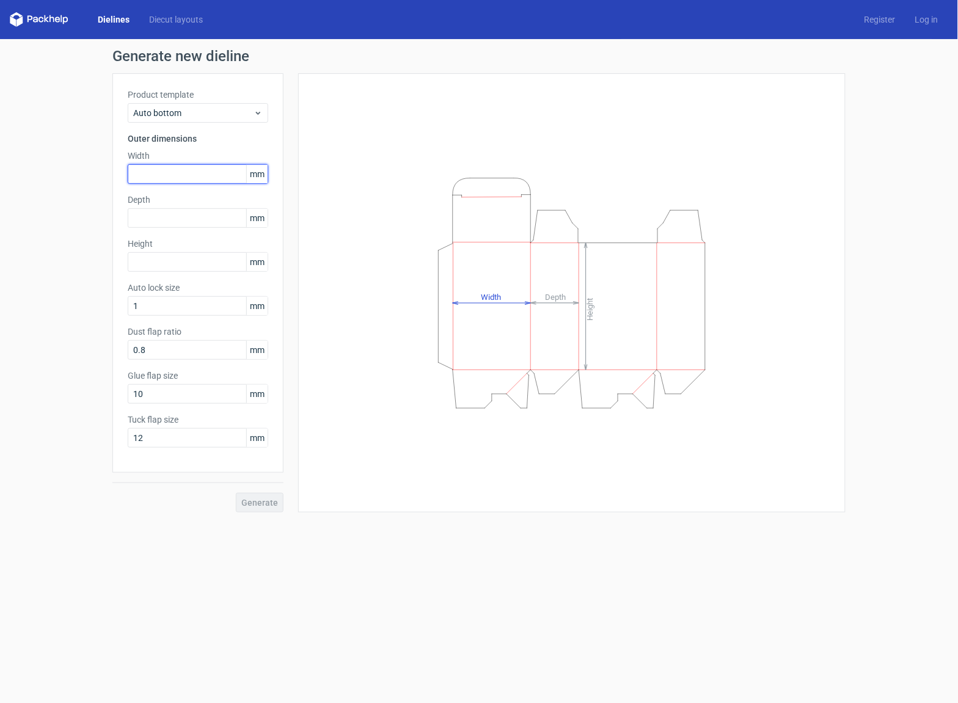
click at [152, 173] on input "text" at bounding box center [198, 174] width 141 height 20
type input "225"
click at [159, 213] on input "text" at bounding box center [198, 218] width 141 height 20
type input "124"
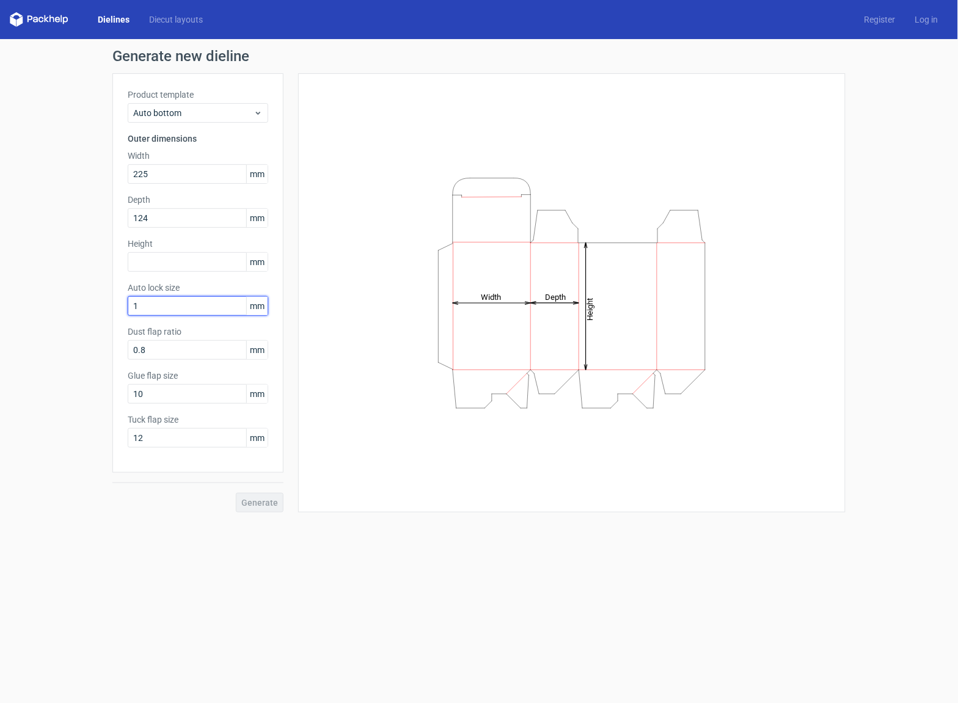
drag, startPoint x: 169, startPoint y: 306, endPoint x: 103, endPoint y: 303, distance: 65.4
click at [103, 303] on div "Generate new dieline Product template Auto bottom Outer dimensions Width 225 mm…" at bounding box center [479, 280] width 958 height 483
type input "165"
click at [171, 351] on input "0.8" at bounding box center [198, 350] width 141 height 20
click at [152, 396] on input "10" at bounding box center [198, 394] width 141 height 20
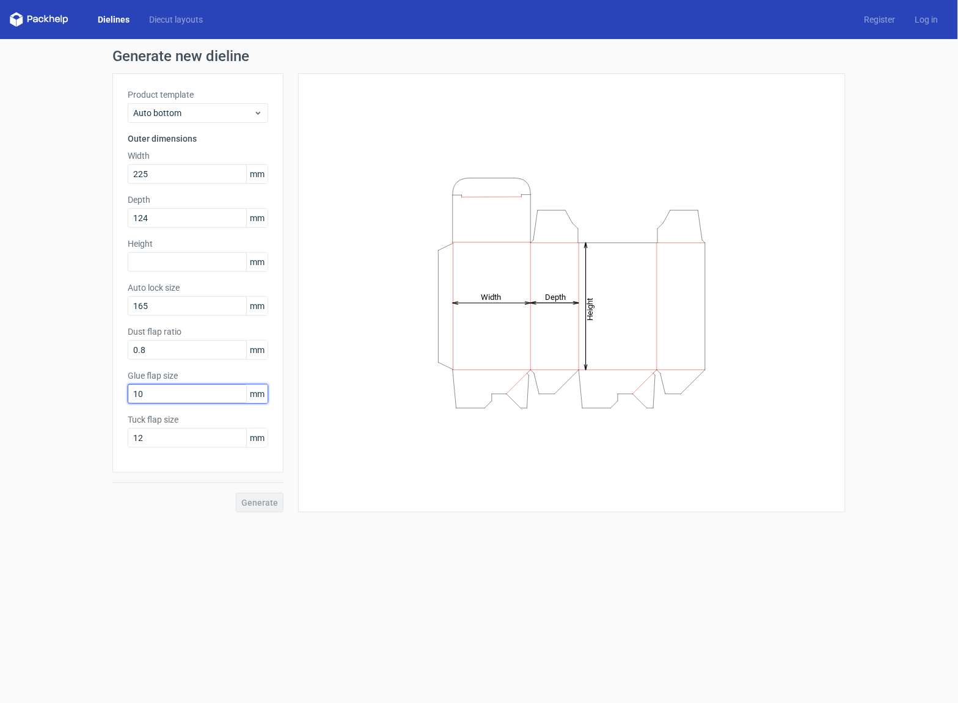
drag, startPoint x: 152, startPoint y: 396, endPoint x: 125, endPoint y: 393, distance: 27.1
click at [125, 393] on div "Product template Auto bottom Outer dimensions Width 225 mm Depth 124 mm Height …" at bounding box center [197, 273] width 171 height 400
type input "30"
drag, startPoint x: 146, startPoint y: 442, endPoint x: 125, endPoint y: 439, distance: 21.5
click at [125, 439] on div "Product template Auto bottom Outer dimensions Width 225 mm Depth 124 mm Height …" at bounding box center [197, 273] width 171 height 400
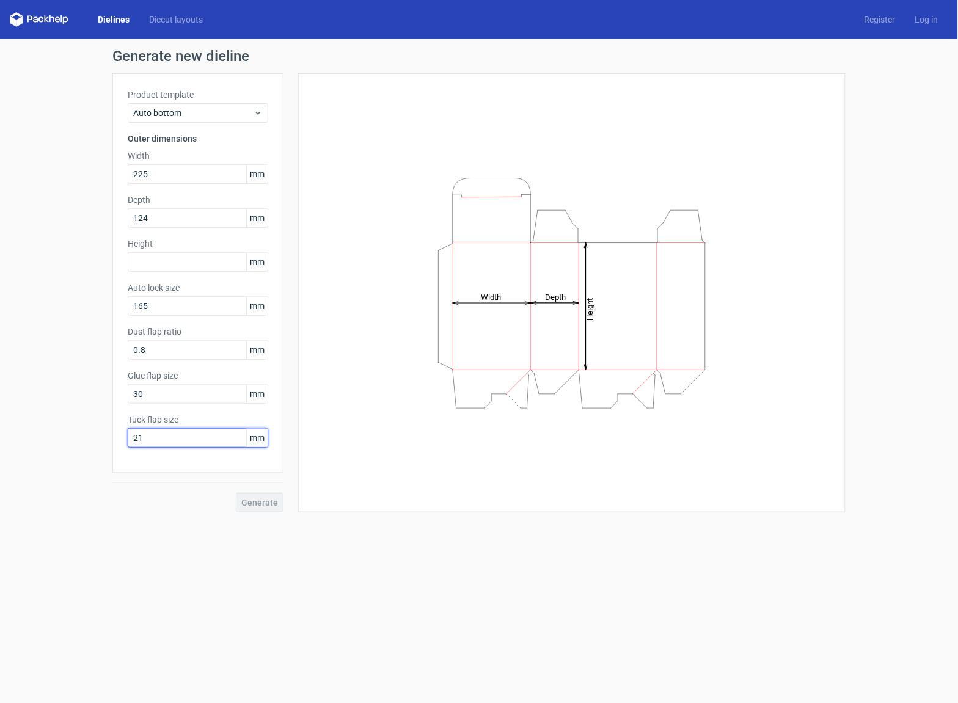
type input "21"
click at [266, 503] on div "Generate" at bounding box center [197, 493] width 171 height 40
click at [260, 501] on div "Generate" at bounding box center [197, 493] width 171 height 40
click at [257, 504] on div "Generate" at bounding box center [197, 493] width 171 height 40
click at [176, 18] on link "Diecut layouts" at bounding box center [175, 19] width 73 height 12
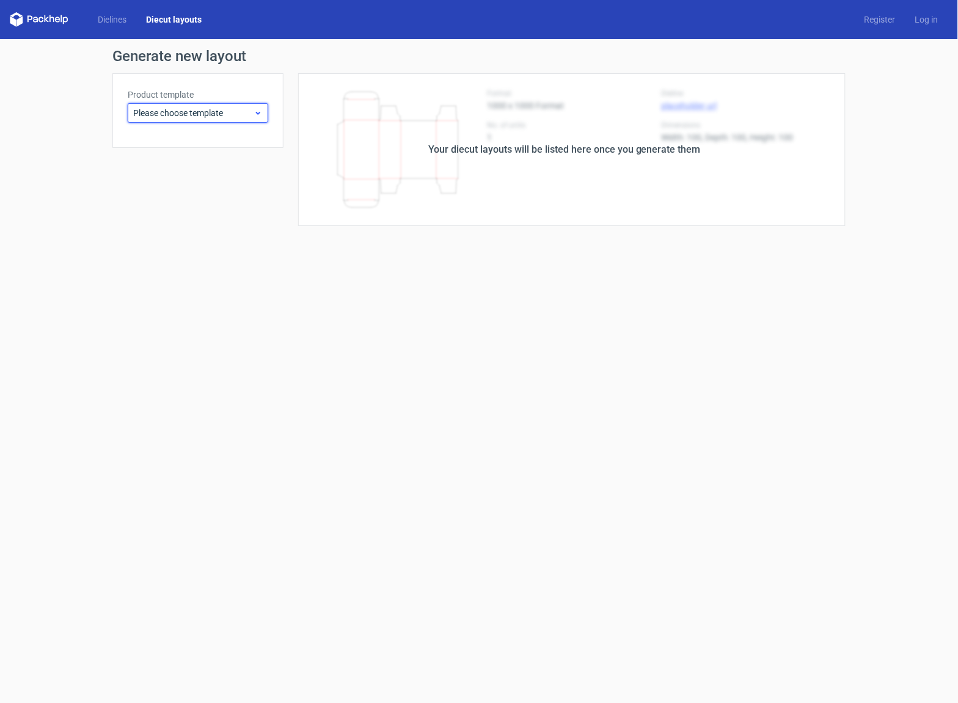
click at [235, 119] on div "Please choose template" at bounding box center [198, 113] width 141 height 20
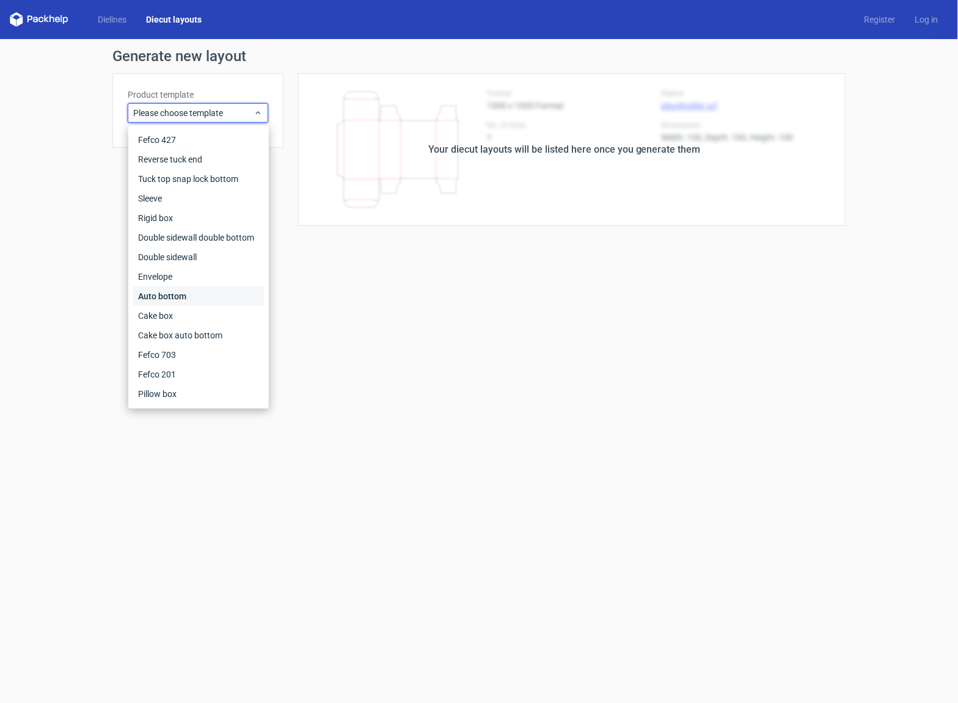
click at [173, 294] on div "Auto bottom" at bounding box center [198, 297] width 131 height 20
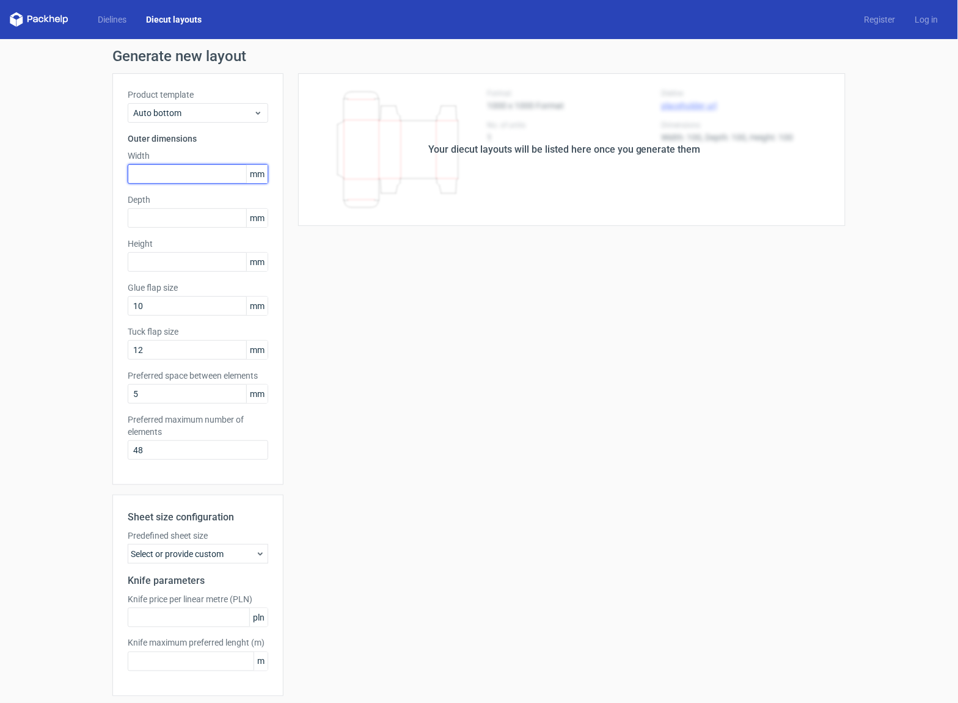
click at [153, 172] on input "text" at bounding box center [198, 174] width 141 height 20
type input "1"
type input "225"
click at [154, 219] on input "text" at bounding box center [198, 218] width 141 height 20
type input "124"
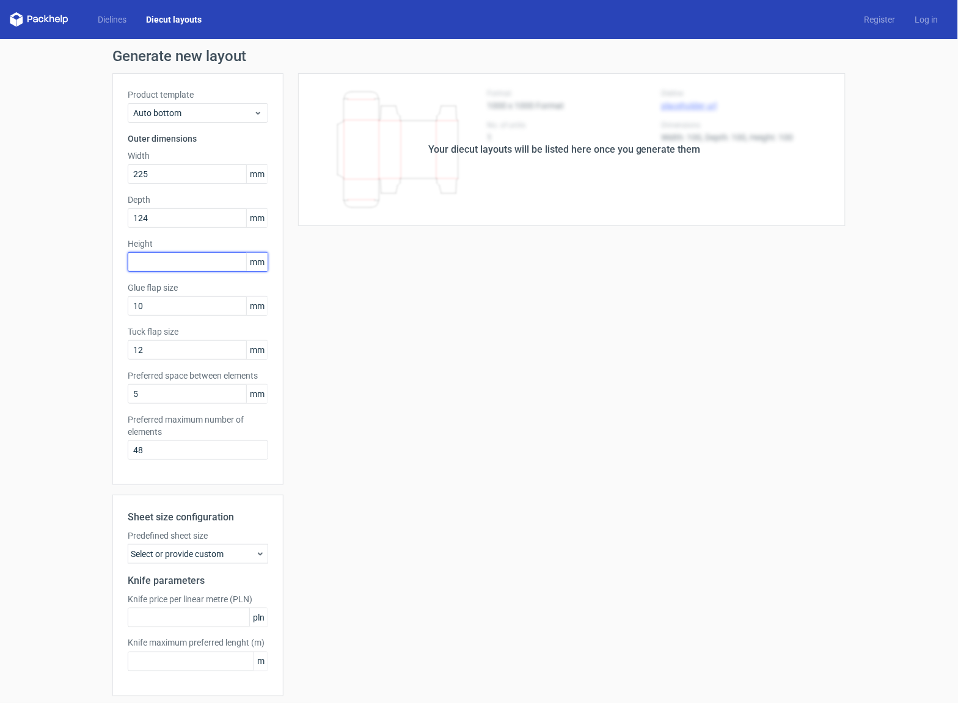
click at [174, 264] on input "text" at bounding box center [198, 262] width 141 height 20
type input "165"
click at [180, 306] on input "10" at bounding box center [198, 306] width 141 height 20
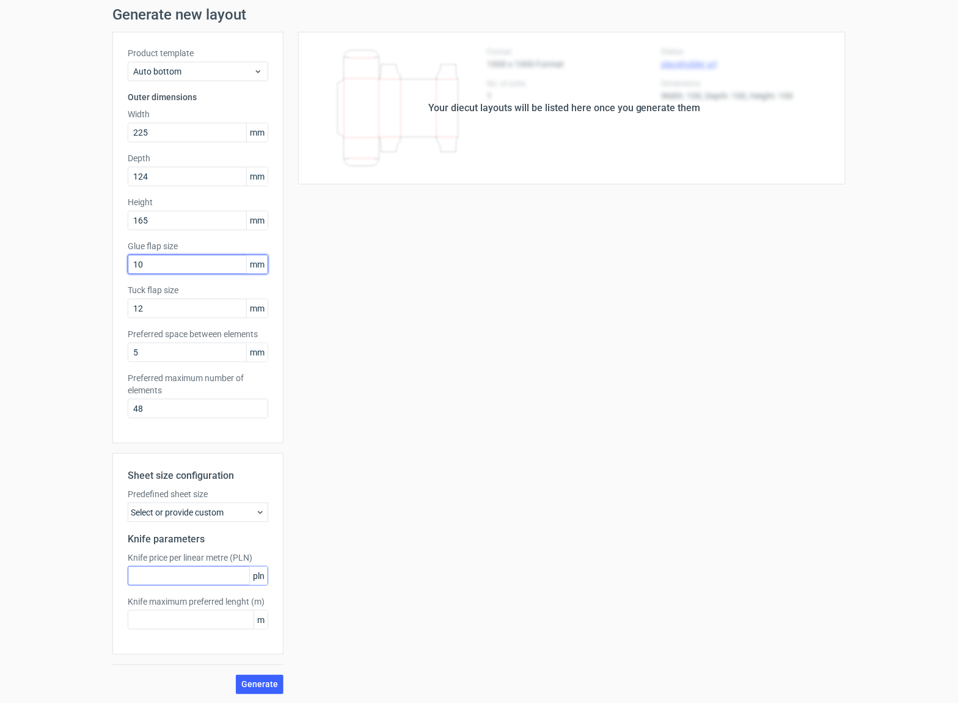
scroll to position [43, 0]
click at [247, 685] on span "Generate" at bounding box center [259, 683] width 37 height 9
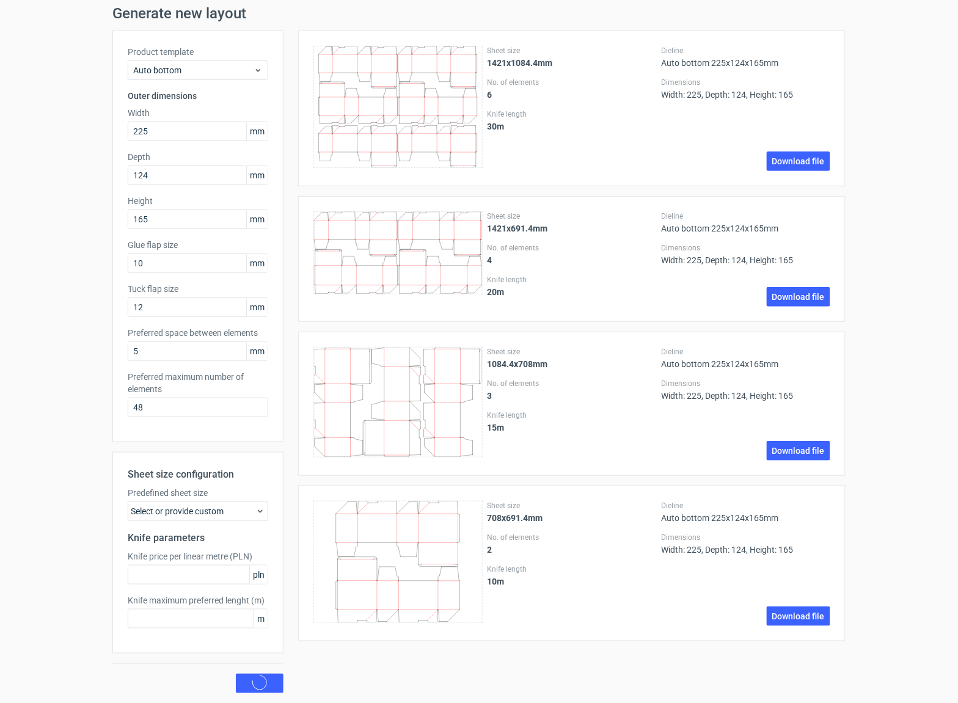
scroll to position [0, 0]
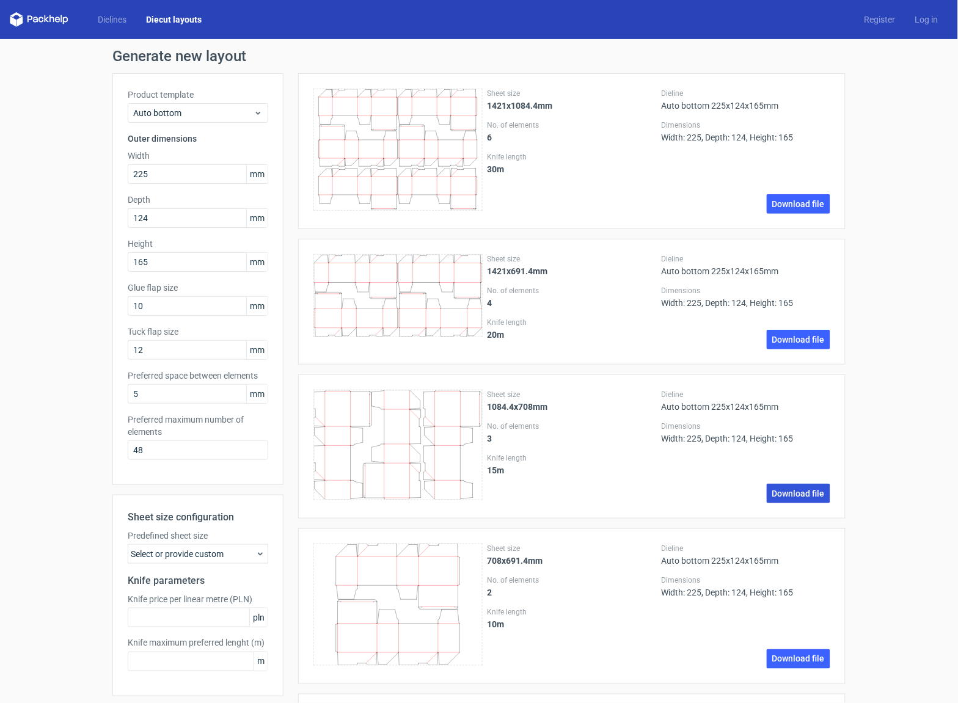
click at [787, 496] on link "Download file" at bounding box center [799, 494] width 64 height 20
